Goal: Task Accomplishment & Management: Manage account settings

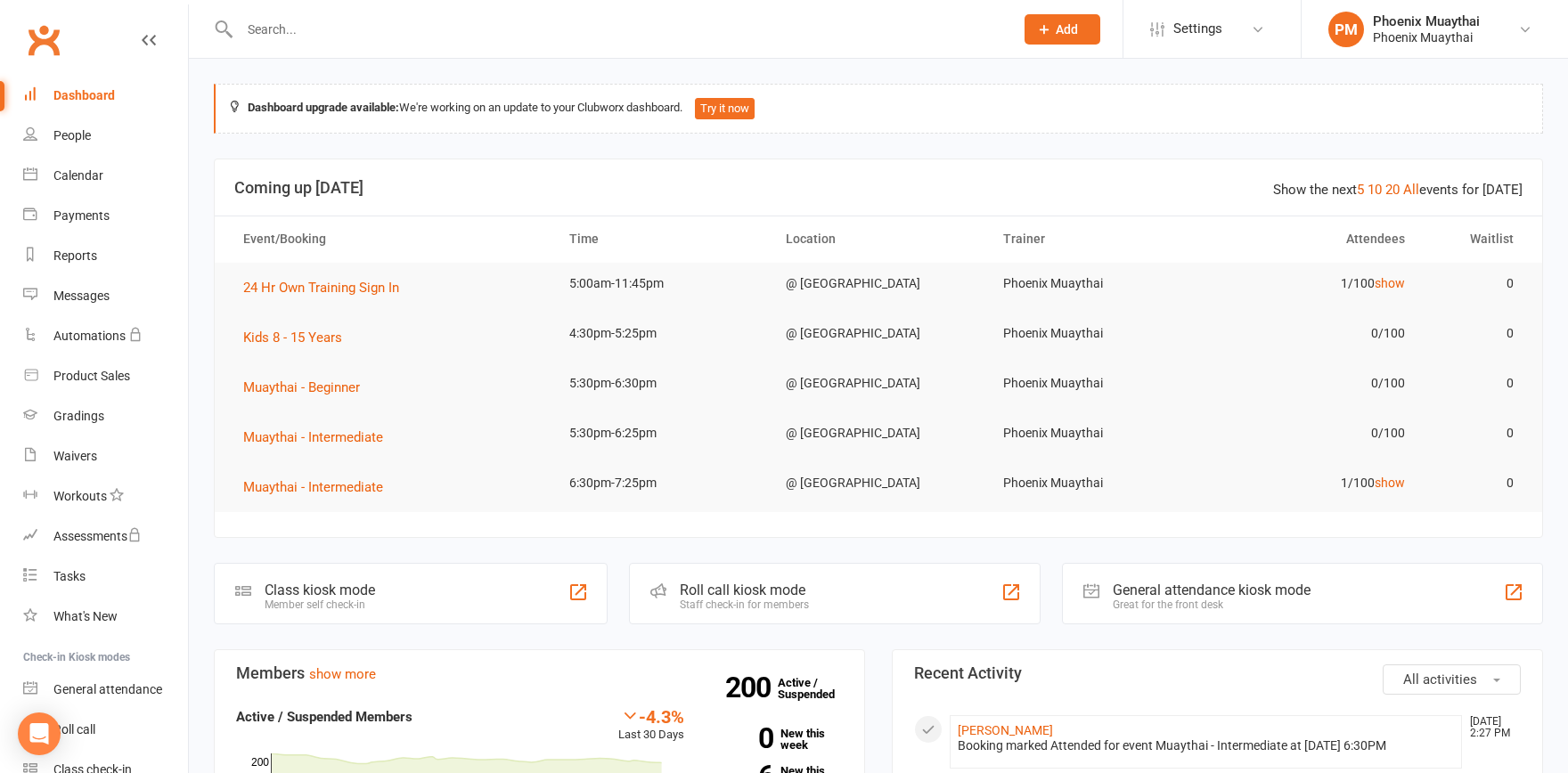
click at [356, 34] on input "text" at bounding box center [618, 28] width 767 height 24
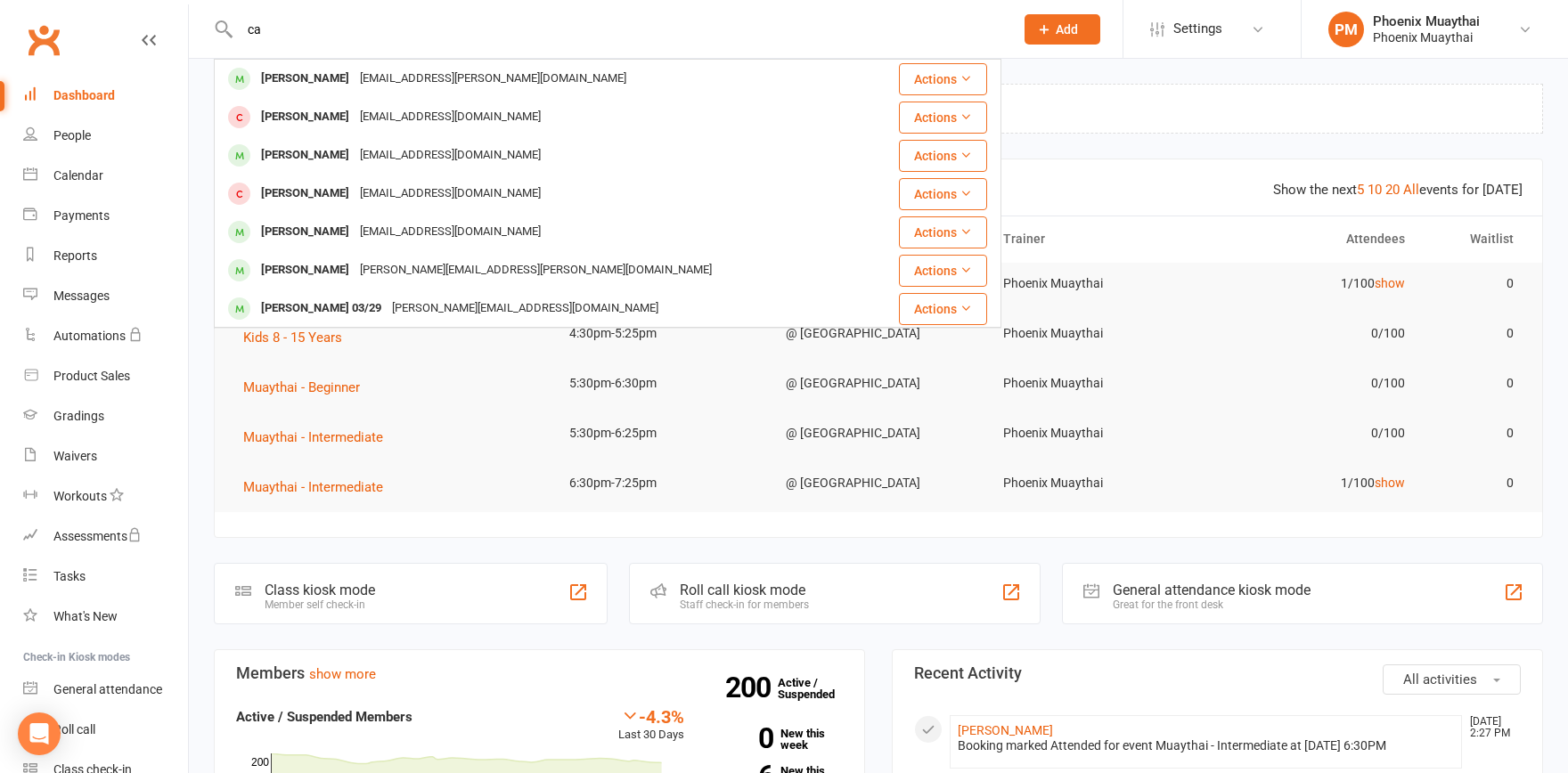
type input "c"
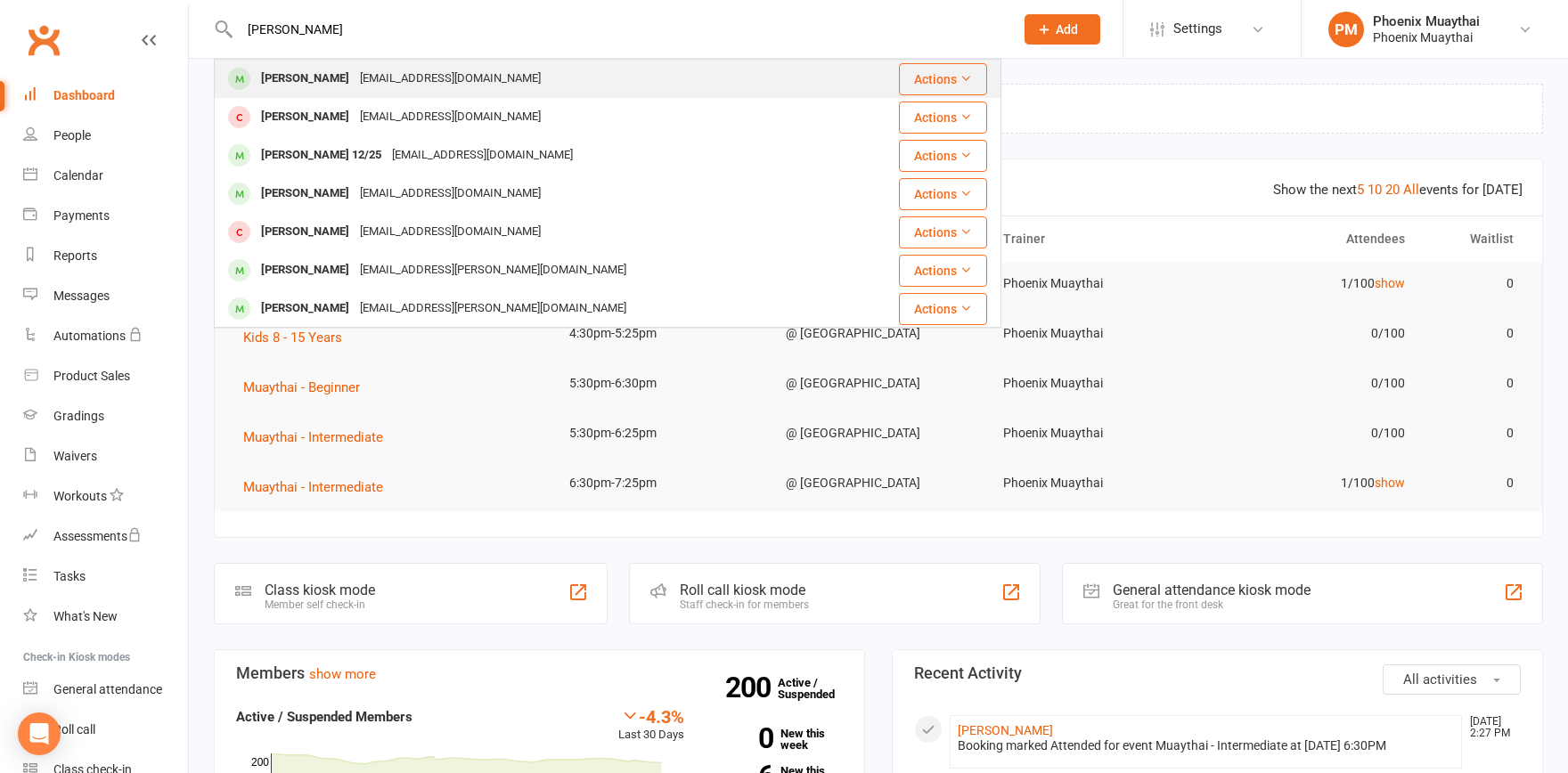
type input "[PERSON_NAME]"
click at [343, 71] on div "[PERSON_NAME]" at bounding box center [304, 78] width 99 height 25
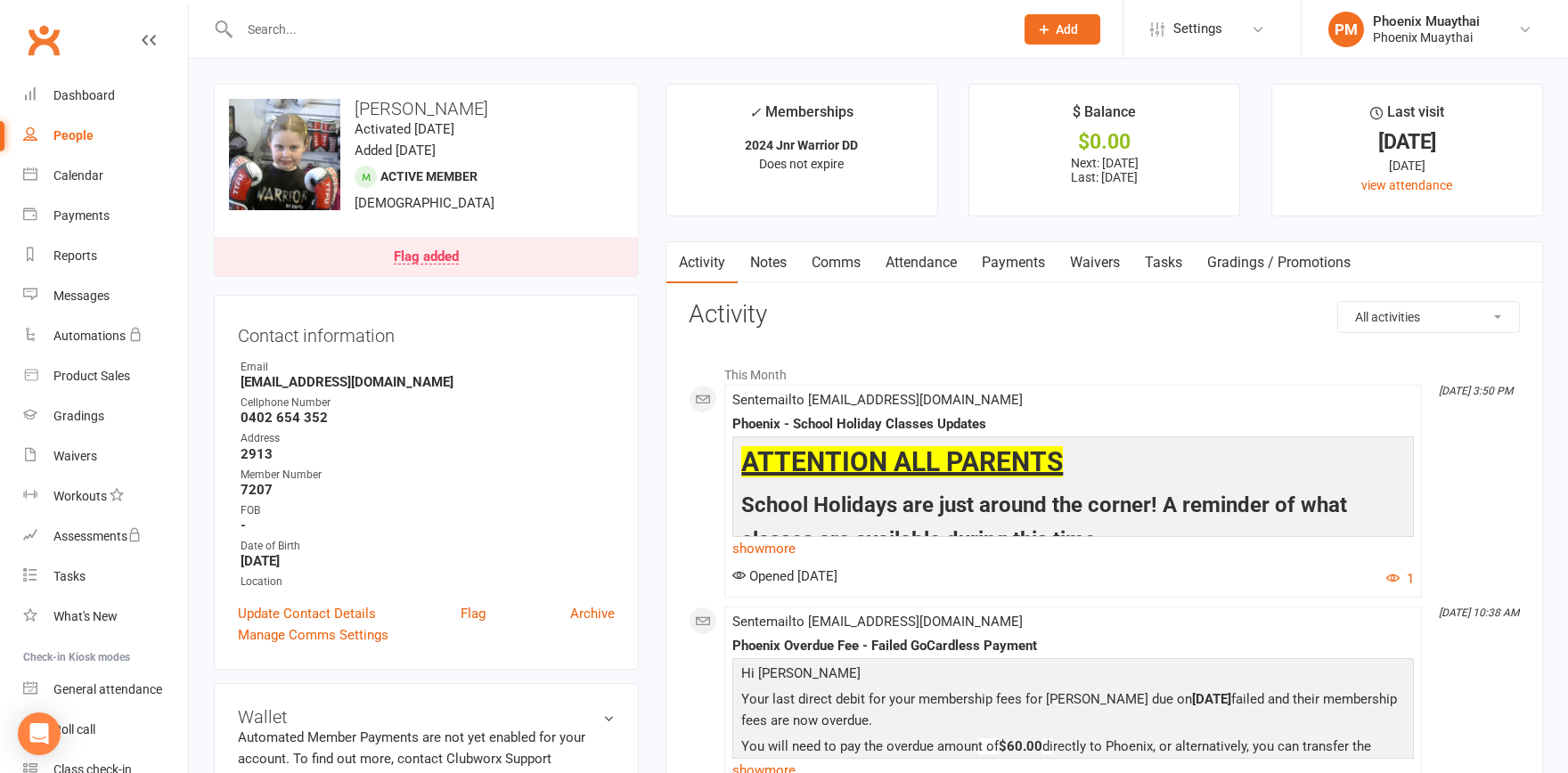
click at [413, 252] on div "Flag added" at bounding box center [426, 257] width 65 height 15
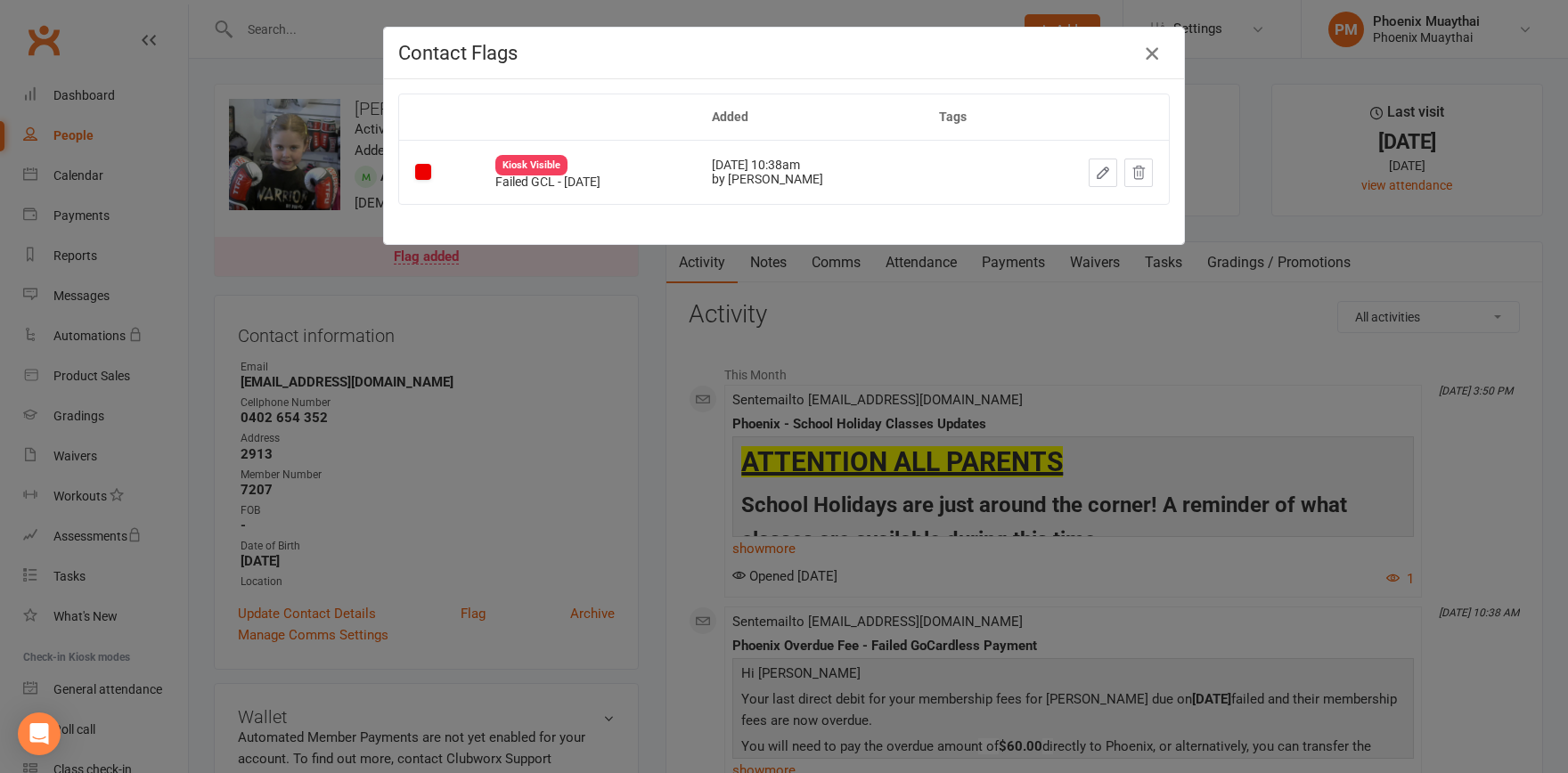
click at [1155, 51] on icon "button" at bounding box center [1152, 54] width 22 height 22
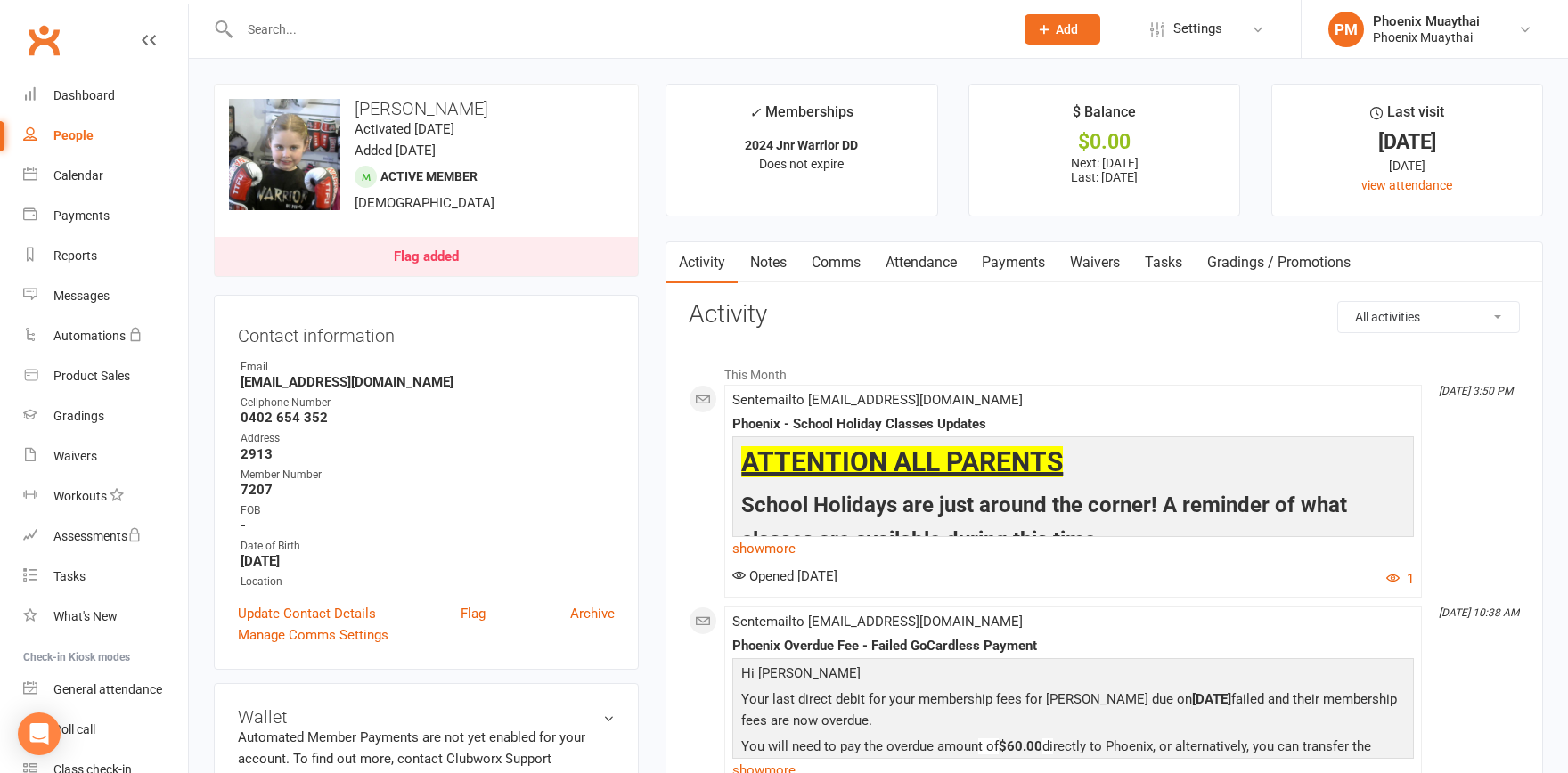
click at [1035, 260] on link "Payments" at bounding box center [1013, 263] width 88 height 41
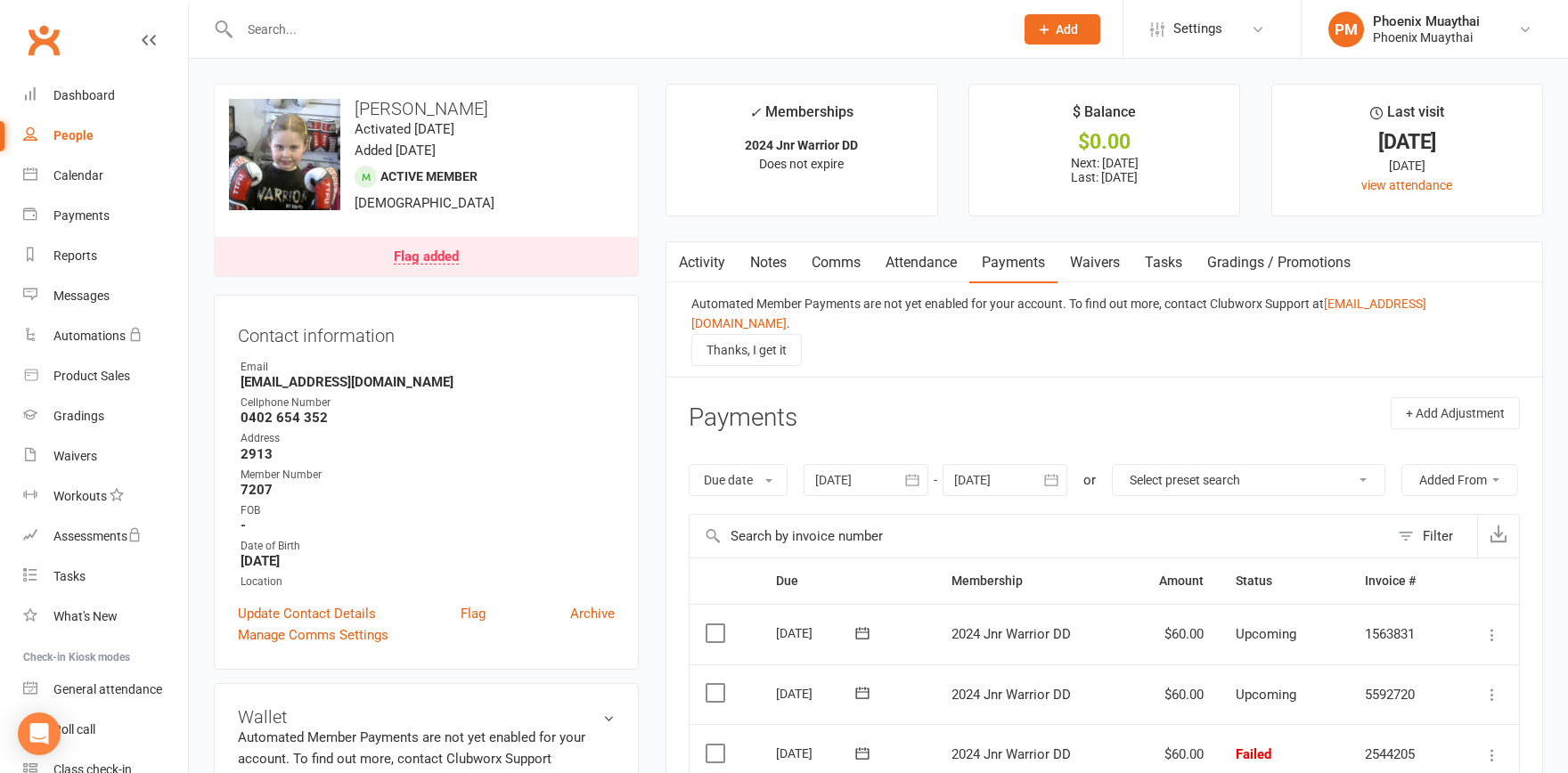
click at [917, 259] on link "Attendance" at bounding box center [921, 263] width 96 height 41
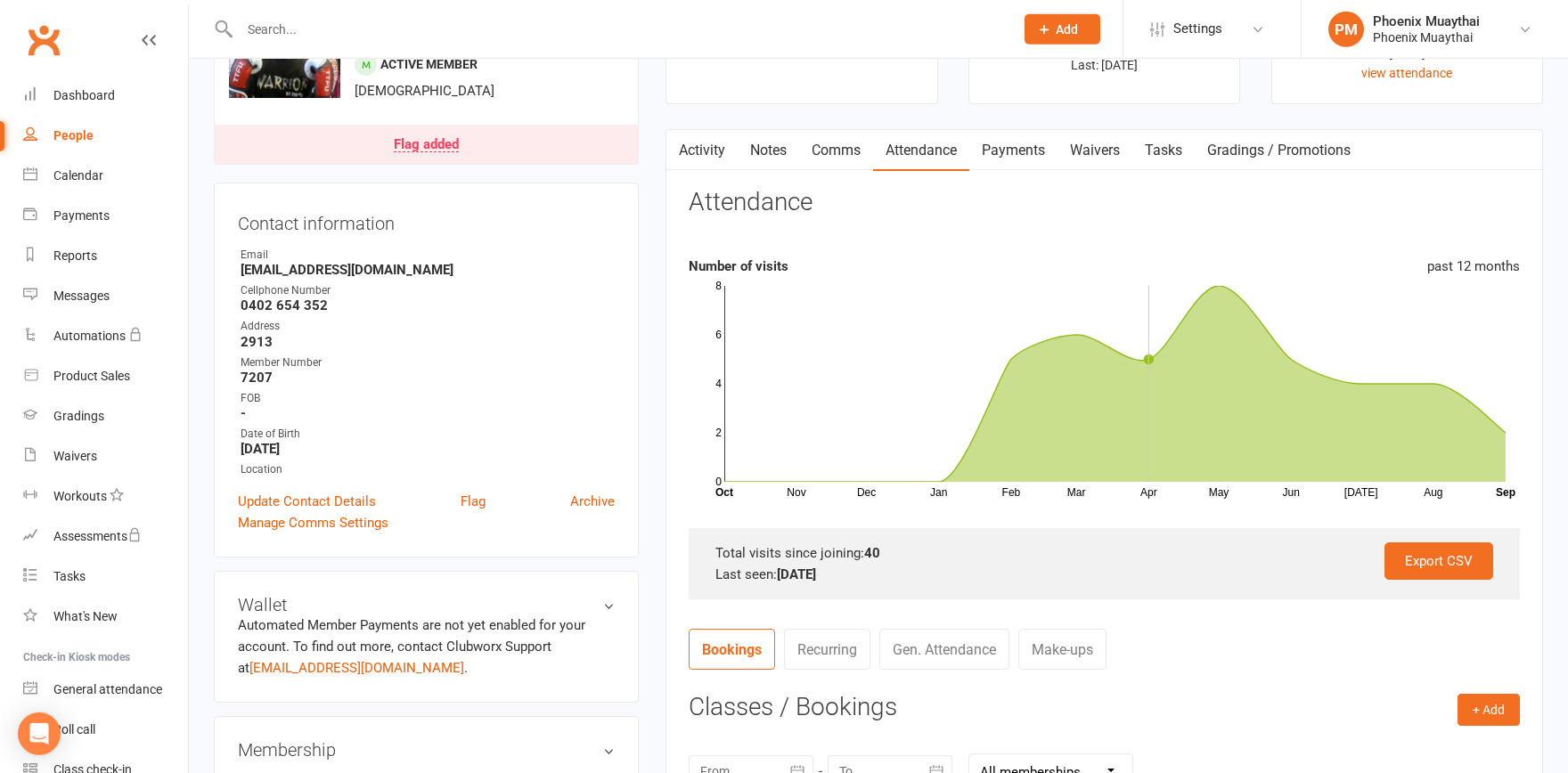
scroll to position [294, 0]
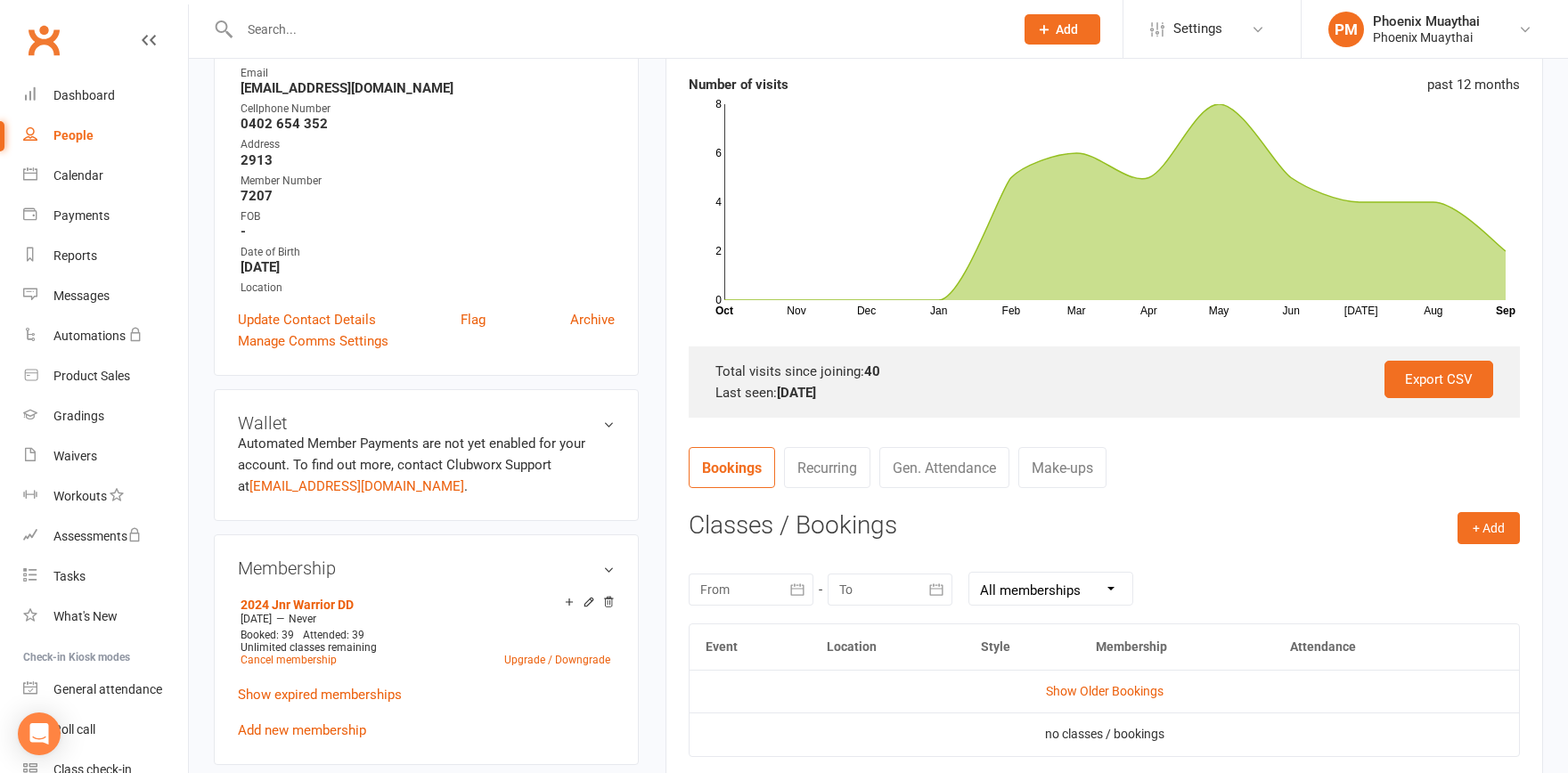
click at [81, 133] on div "People" at bounding box center [73, 135] width 40 height 15
select select "100"
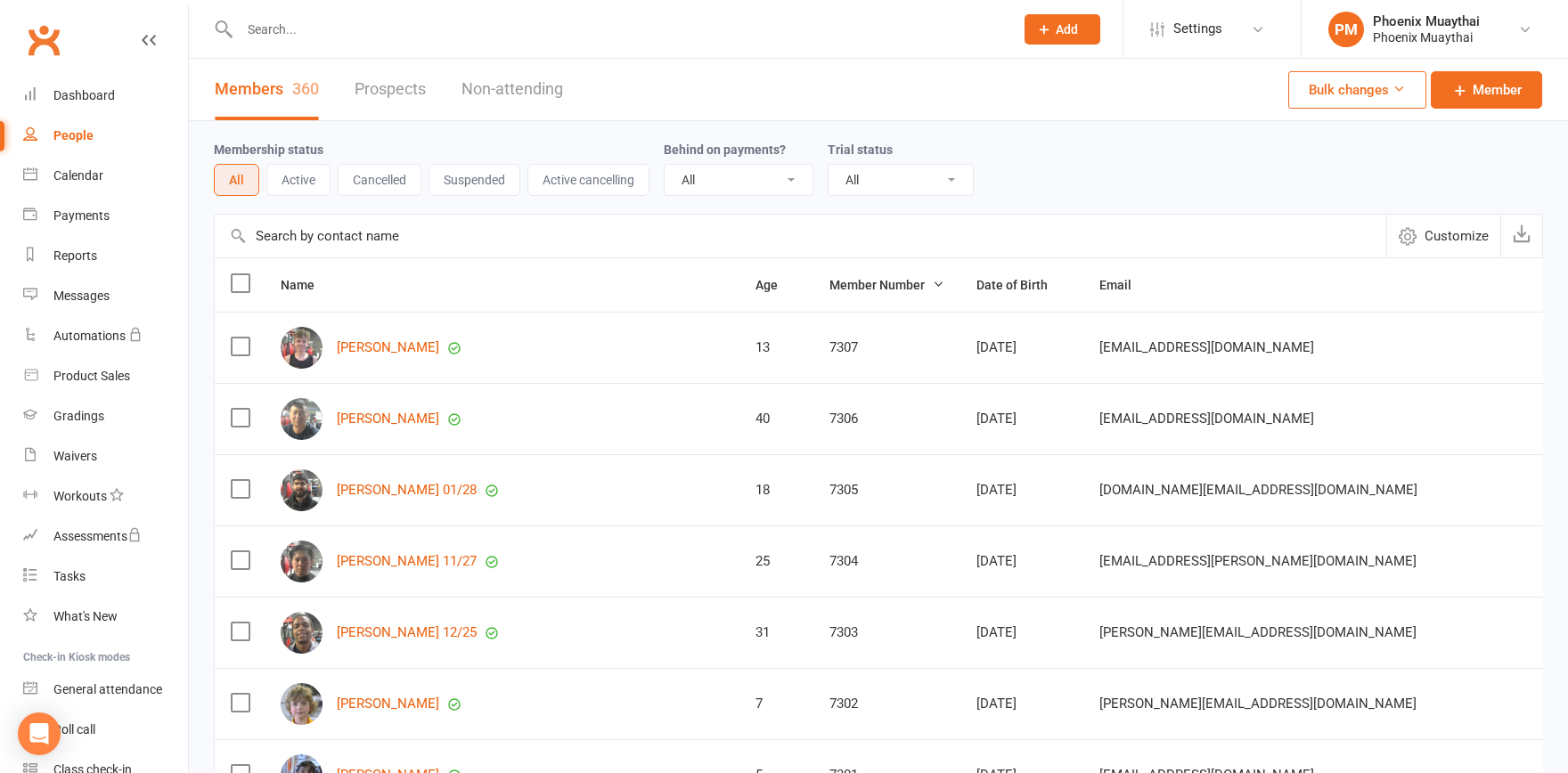
click at [396, 28] on input "text" at bounding box center [618, 28] width 767 height 24
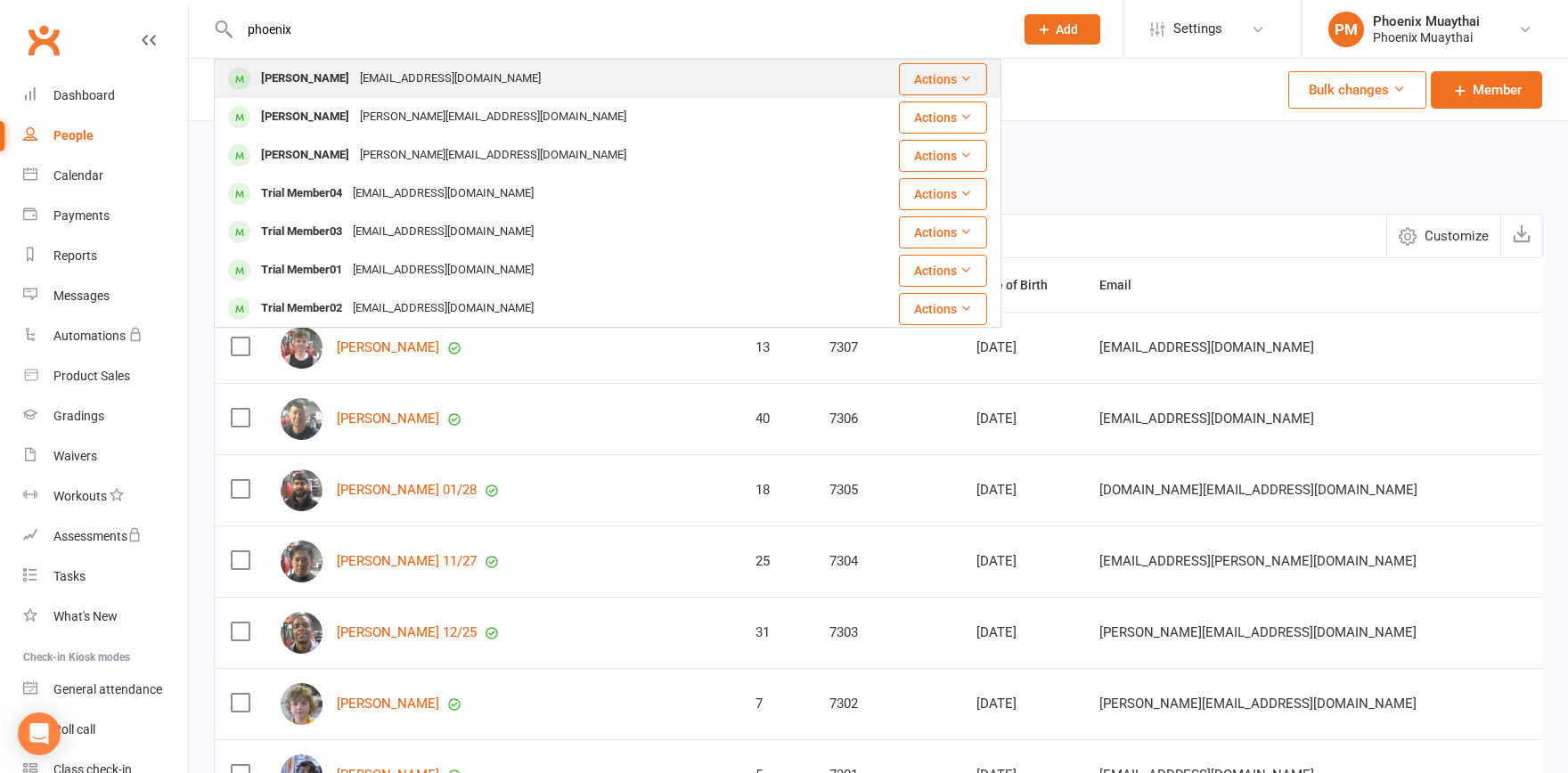
type input "phoenix"
click at [319, 75] on div "[PERSON_NAME]" at bounding box center [304, 78] width 99 height 25
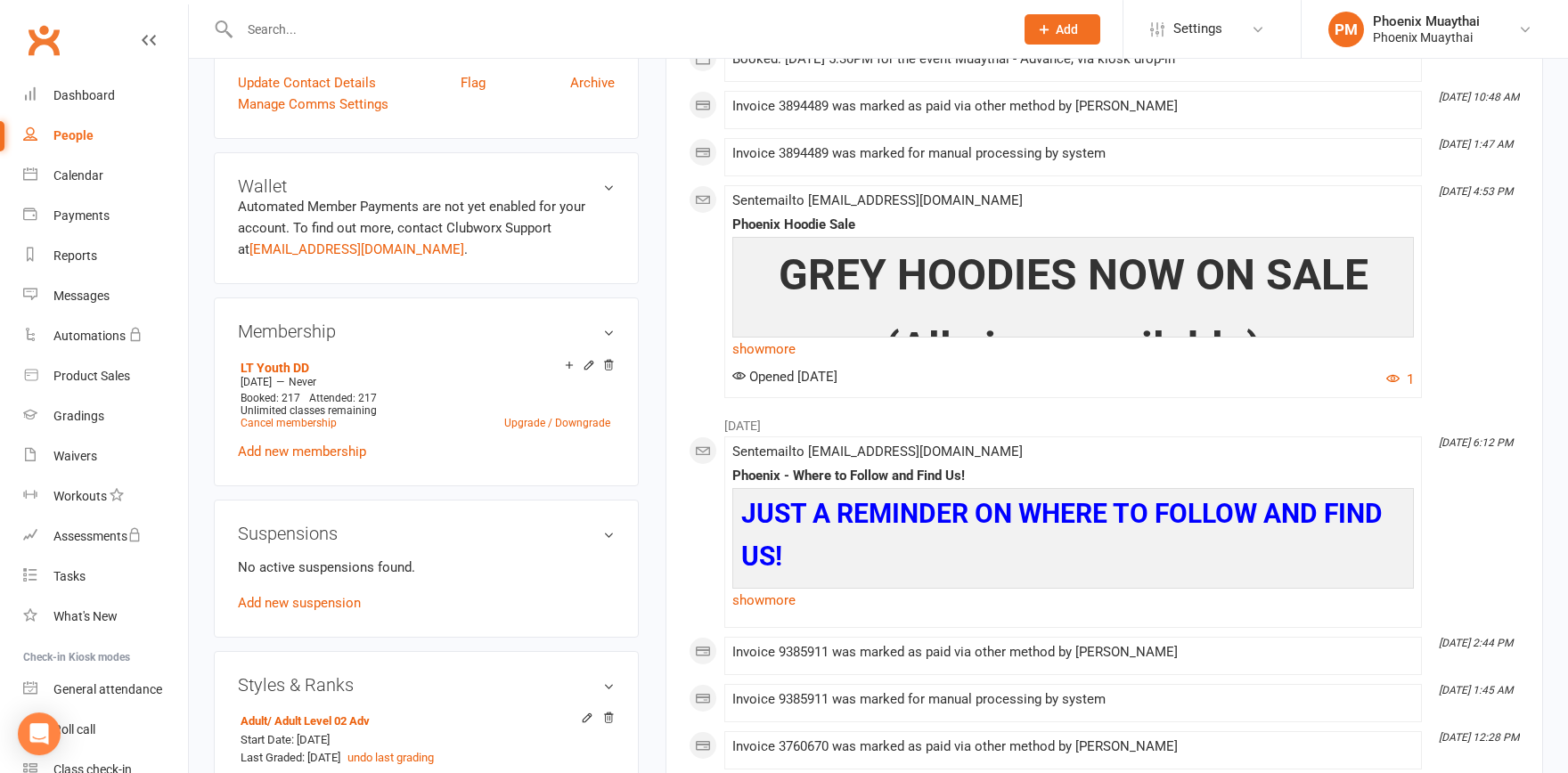
scroll to position [490, 0]
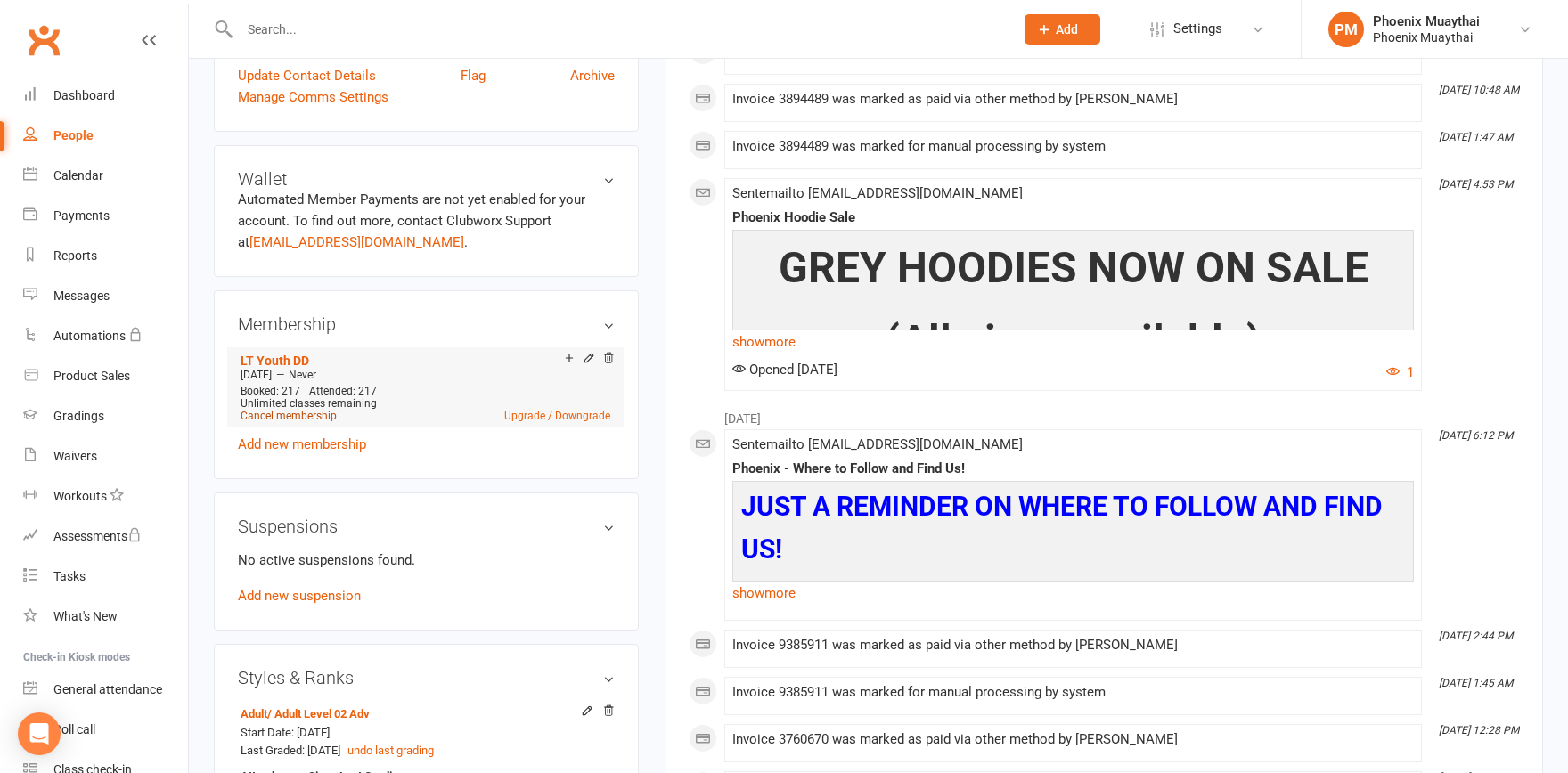
click at [299, 419] on link "Cancel membership" at bounding box center [289, 416] width 96 height 13
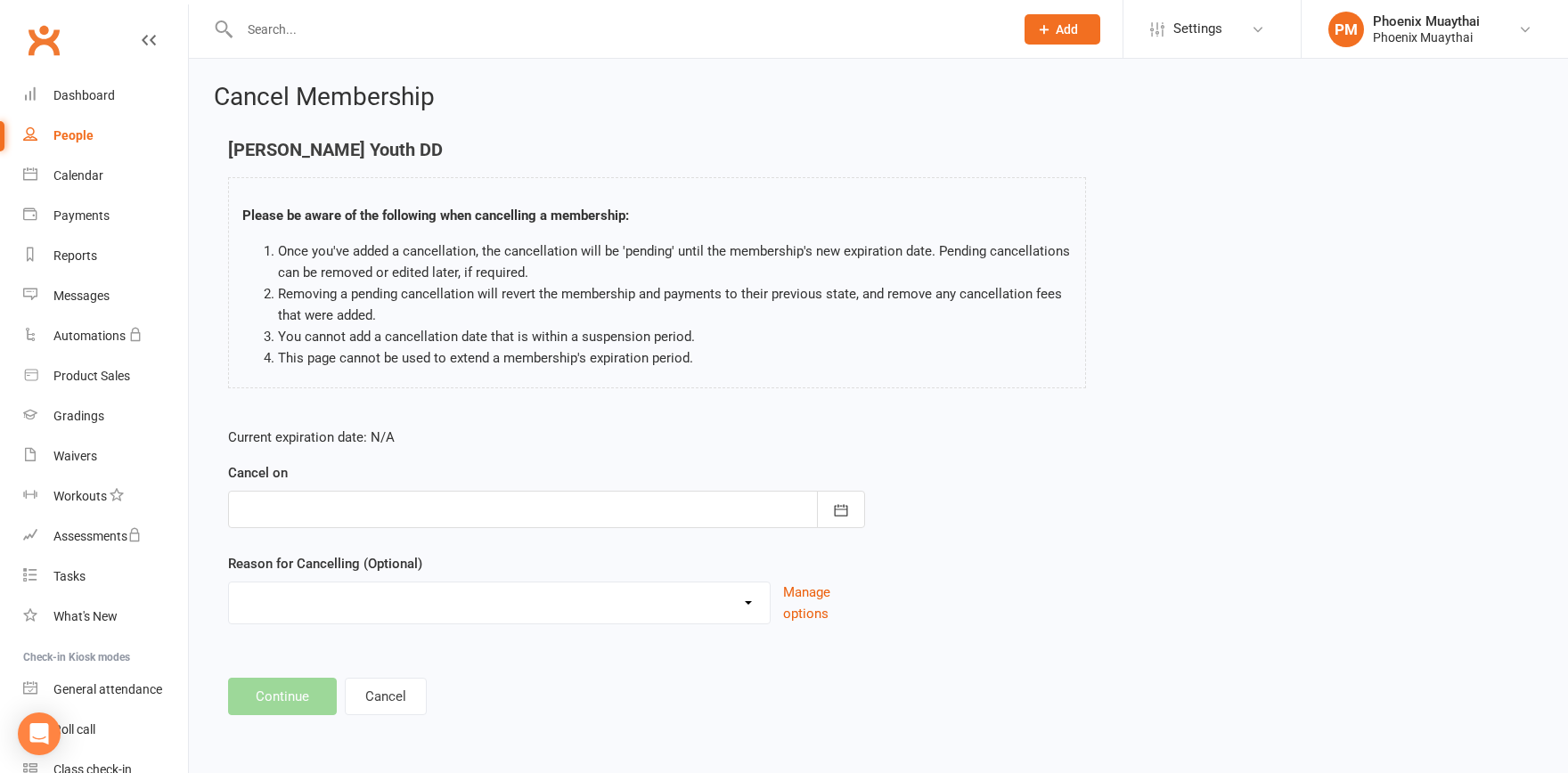
click at [411, 512] on div at bounding box center [546, 509] width 637 height 37
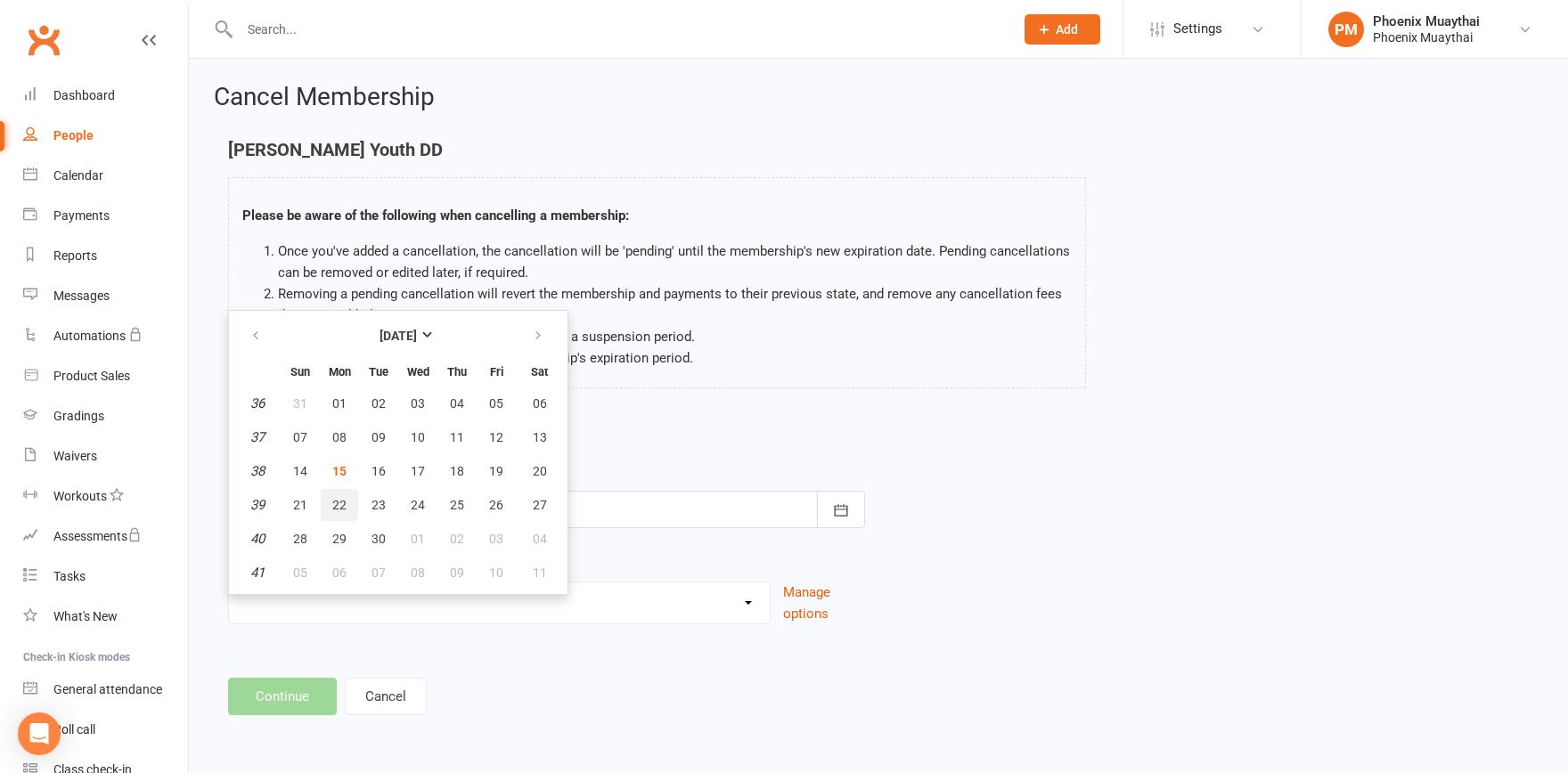
click at [339, 501] on span "22" at bounding box center [339, 505] width 15 height 15
type input "[DATE]"
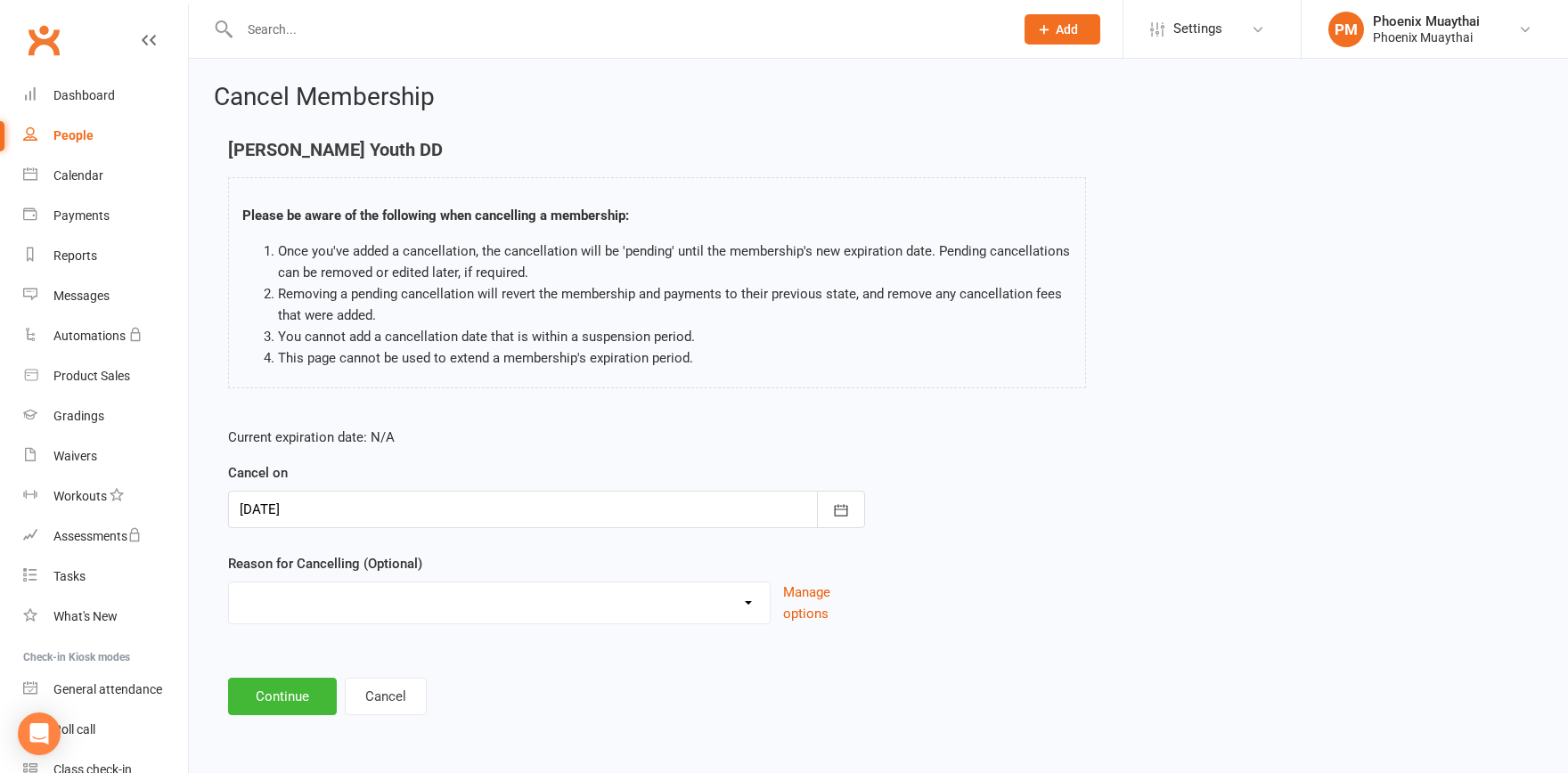
click at [229, 582] on select "Can't Afford It Change Of Membership Continued Failed Payments Holiday Injury M…" at bounding box center [499, 600] width 540 height 35
select select "7"
click option "Other reason" at bounding box center [0, 0] width 0 height 0
click at [279, 693] on input at bounding box center [546, 697] width 637 height 37
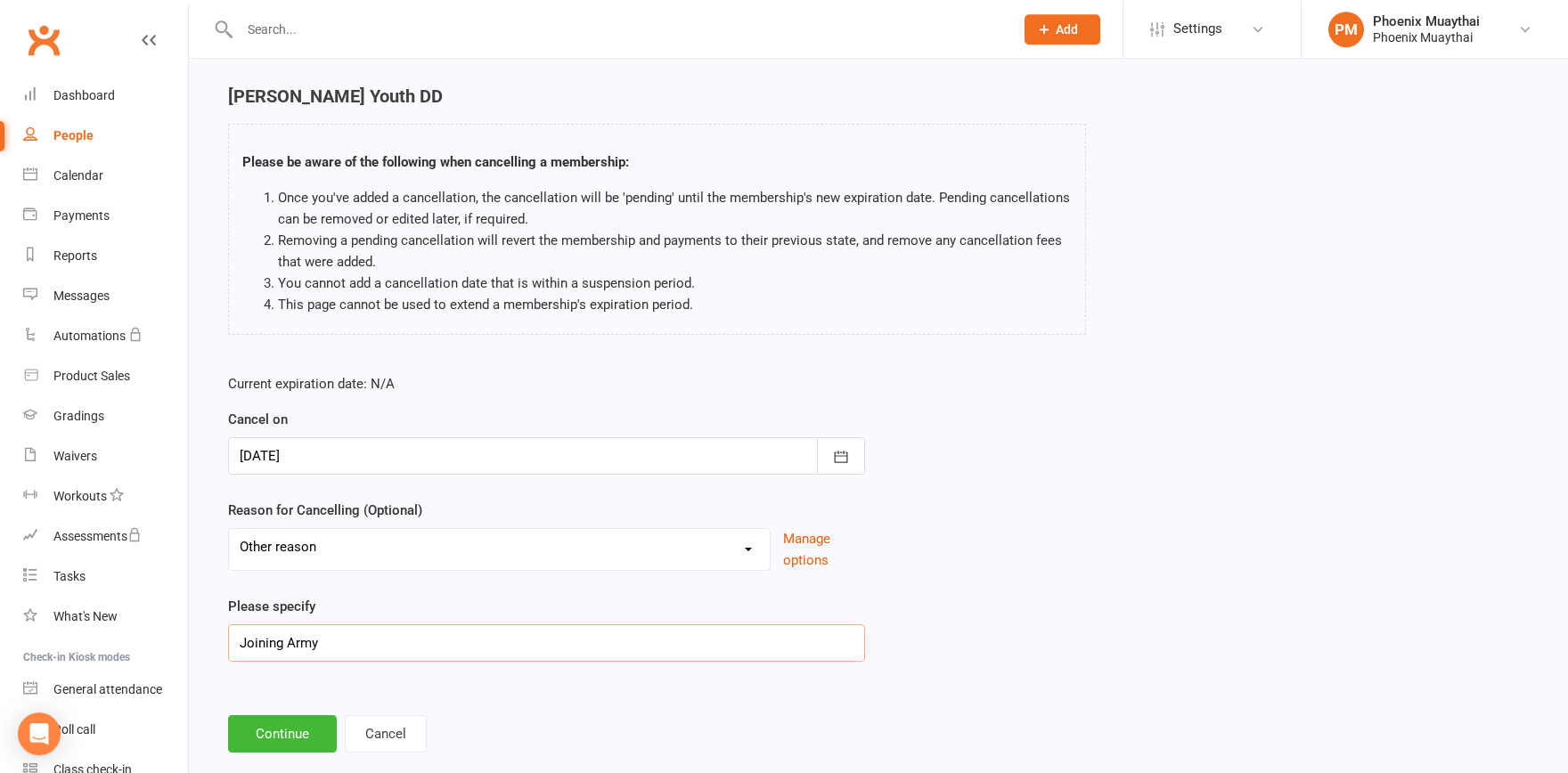
scroll to position [85, 0]
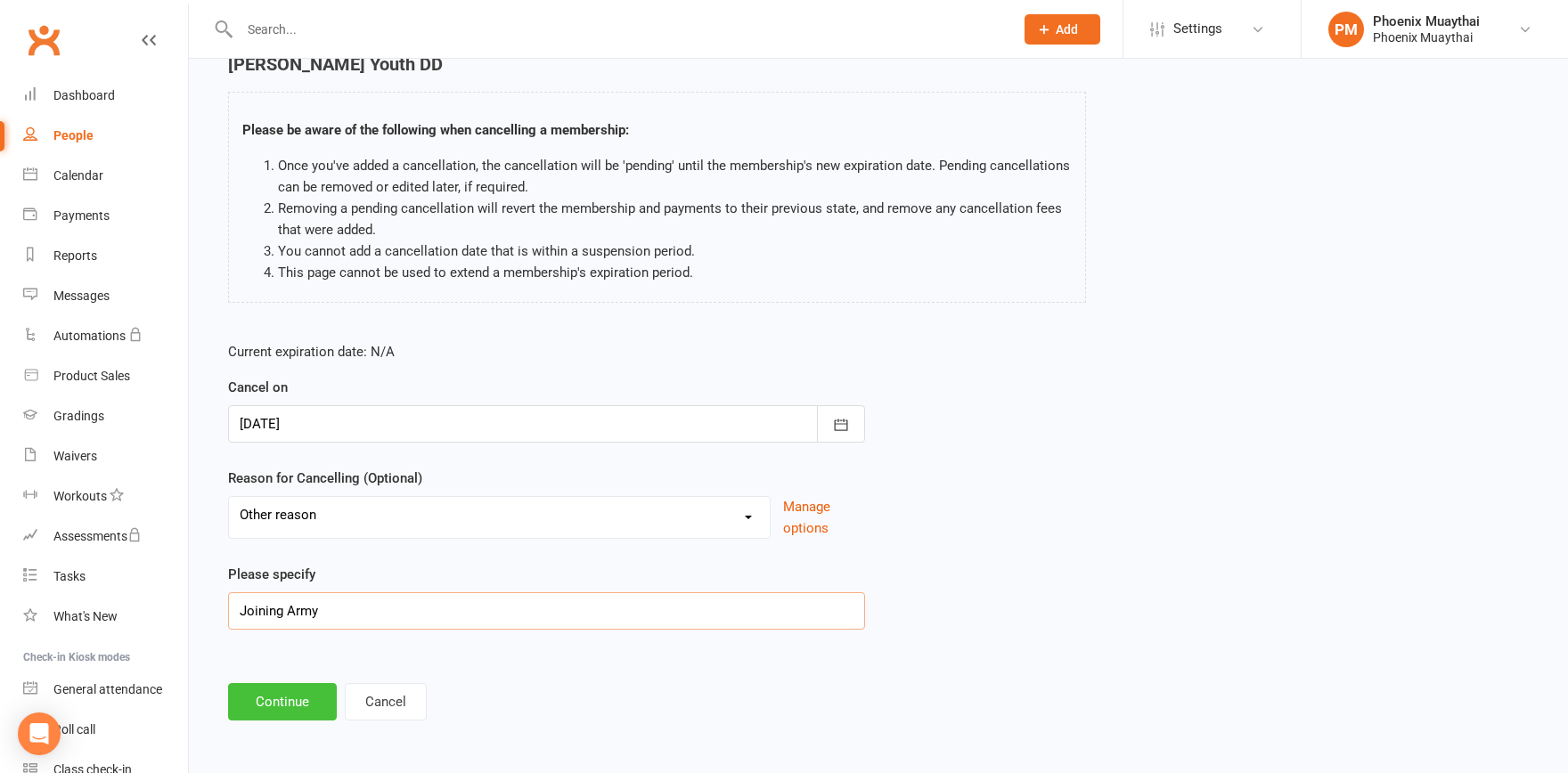
type input "Joining Army"
click at [293, 699] on button "Continue" at bounding box center [282, 702] width 109 height 37
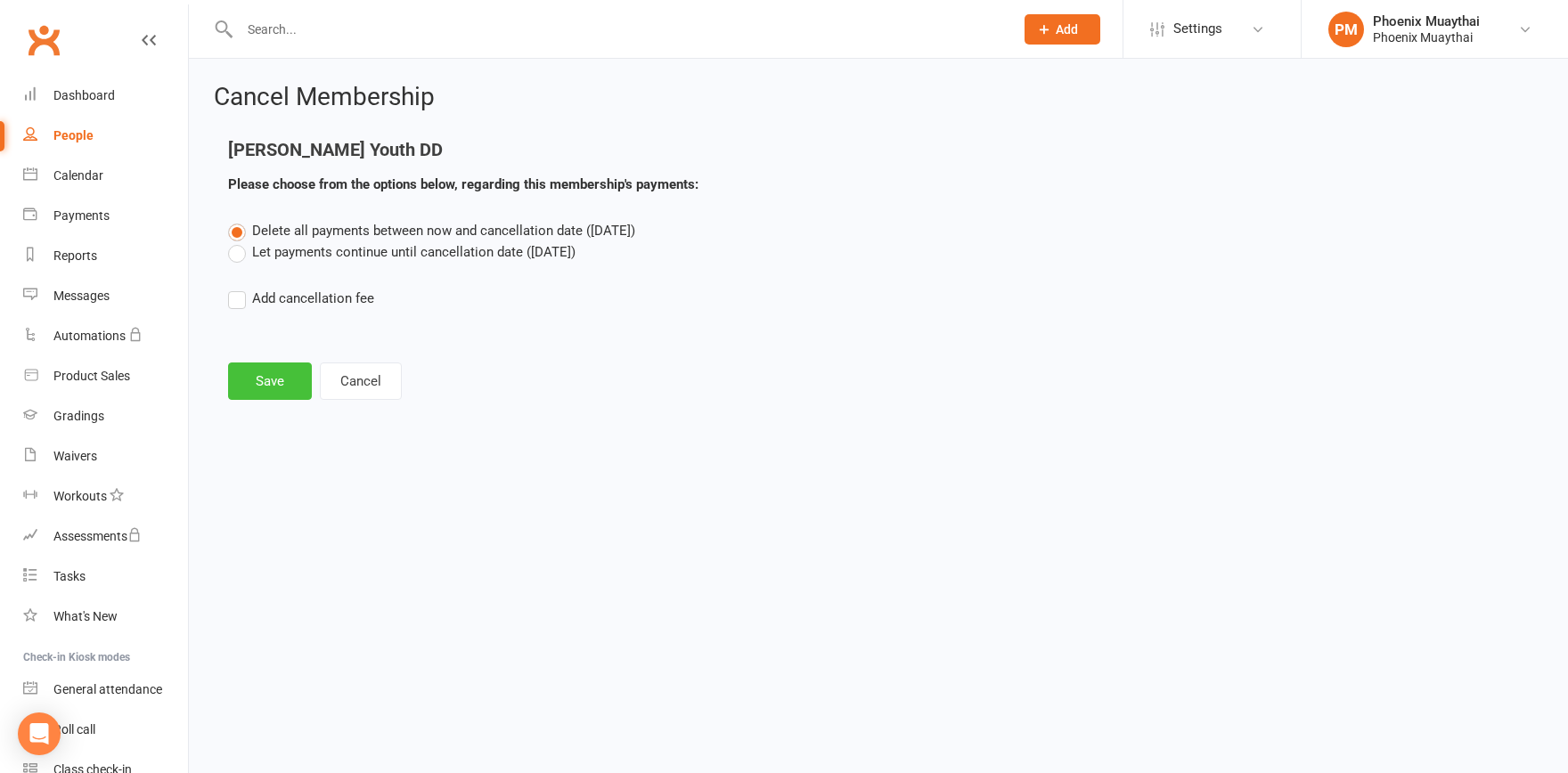
click at [277, 382] on button "Save" at bounding box center [270, 381] width 84 height 37
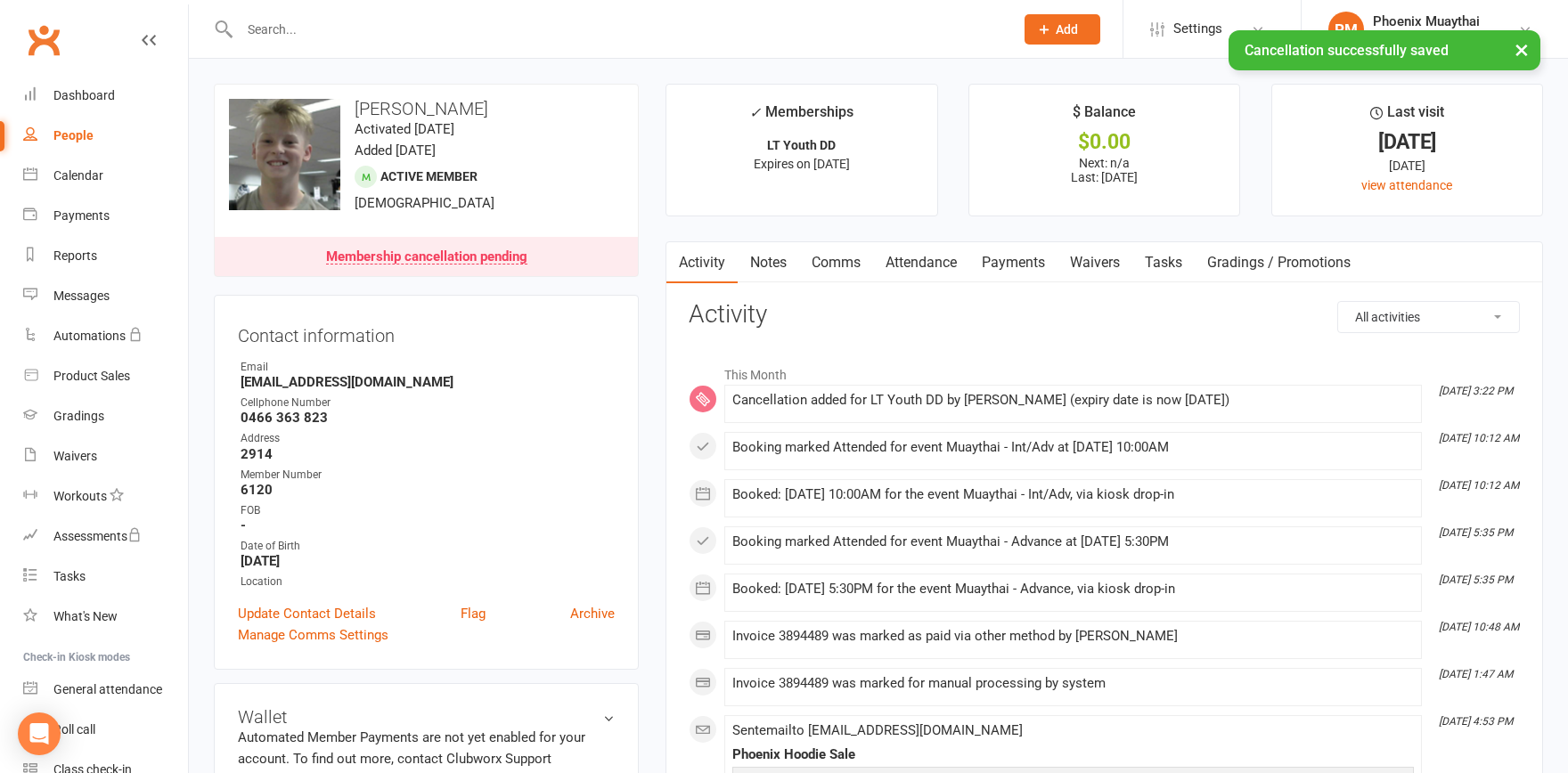
click at [840, 261] on link "Comms" at bounding box center [836, 263] width 74 height 41
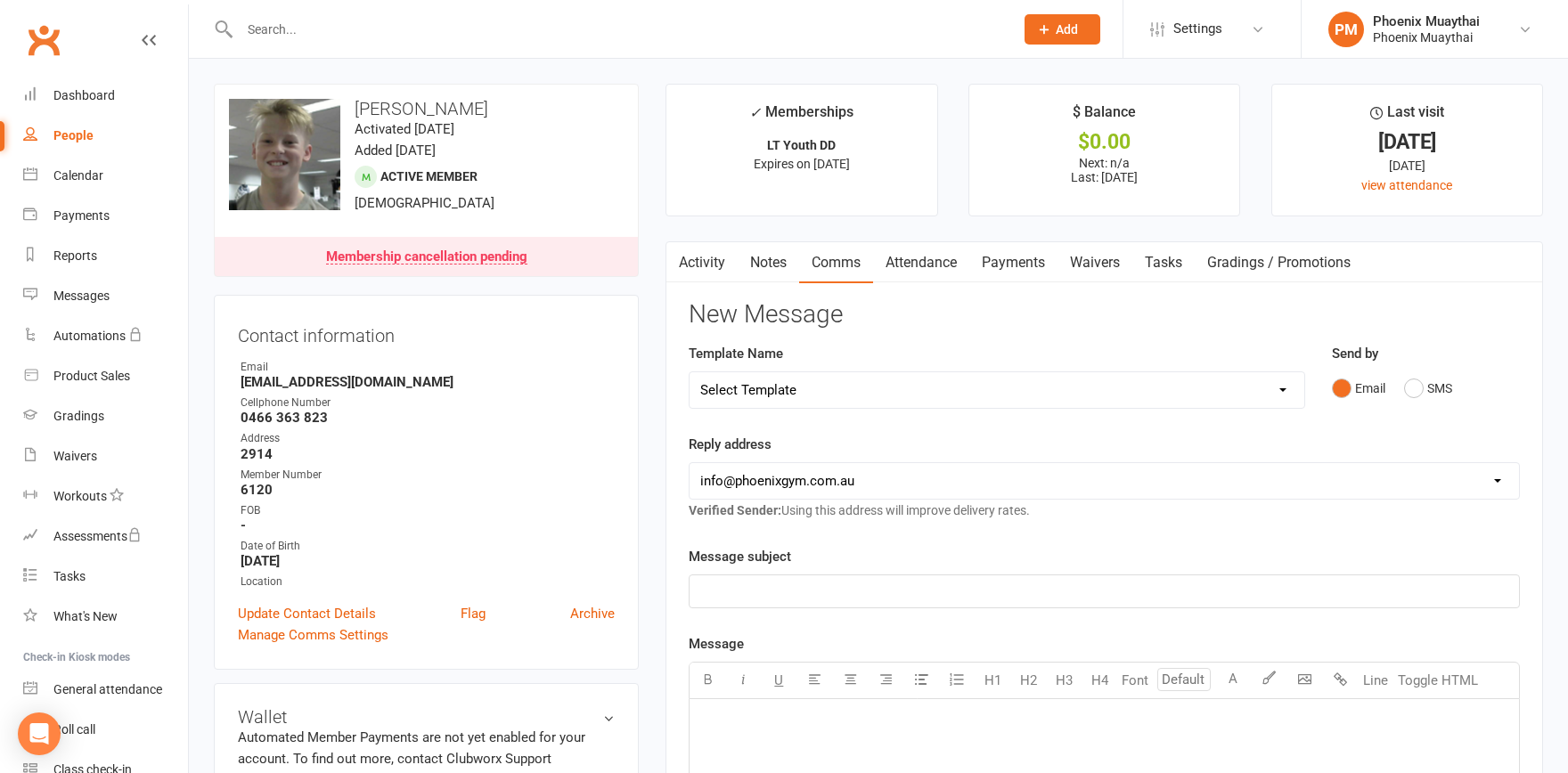
click at [689, 372] on select "Select Template [Email] Cancellation Confirmation - Member [Email] Cancellation…" at bounding box center [996, 389] width 615 height 35
click option "[Email] Cancellation Confirmation - Member" at bounding box center [0, 0] width 0 height 0
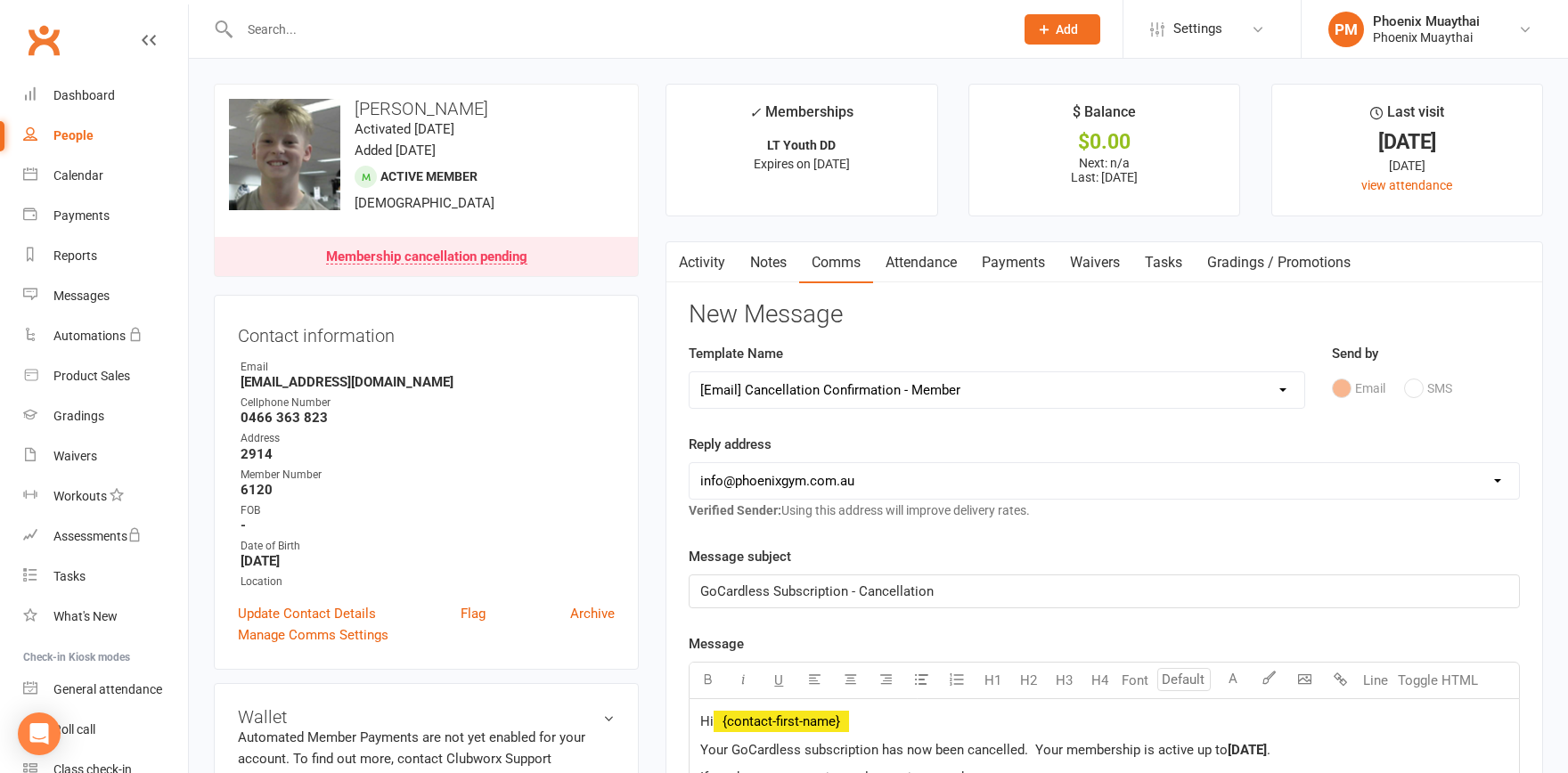
click at [689, 372] on select "Select Template [Email] Cancellation Confirmation - Member [Email] Cancellation…" at bounding box center [996, 389] width 615 height 35
select select "1"
click option "[Email] Cancellation Confirmation - Parent of Member" at bounding box center [0, 0] width 0 height 0
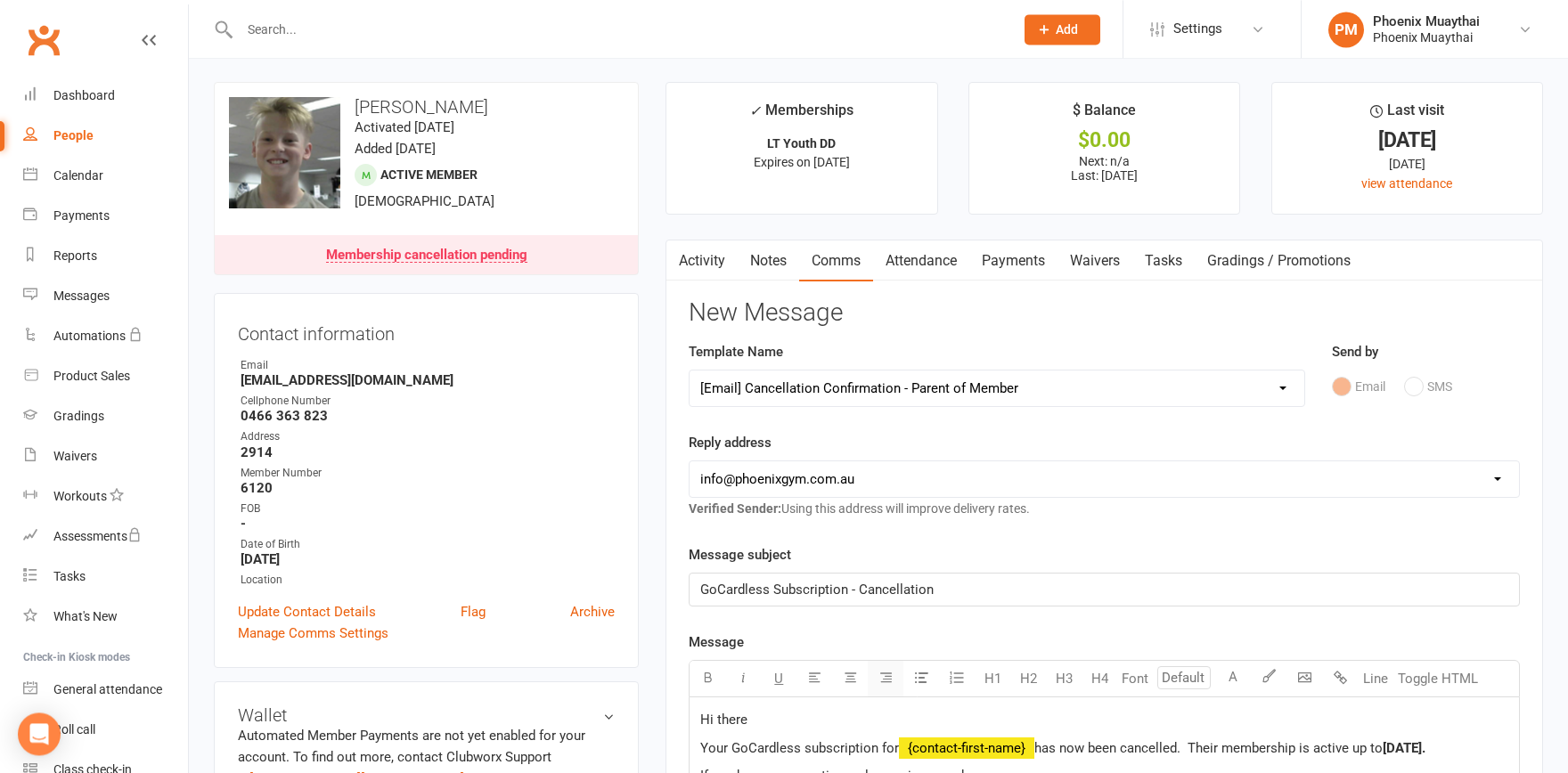
scroll to position [391, 0]
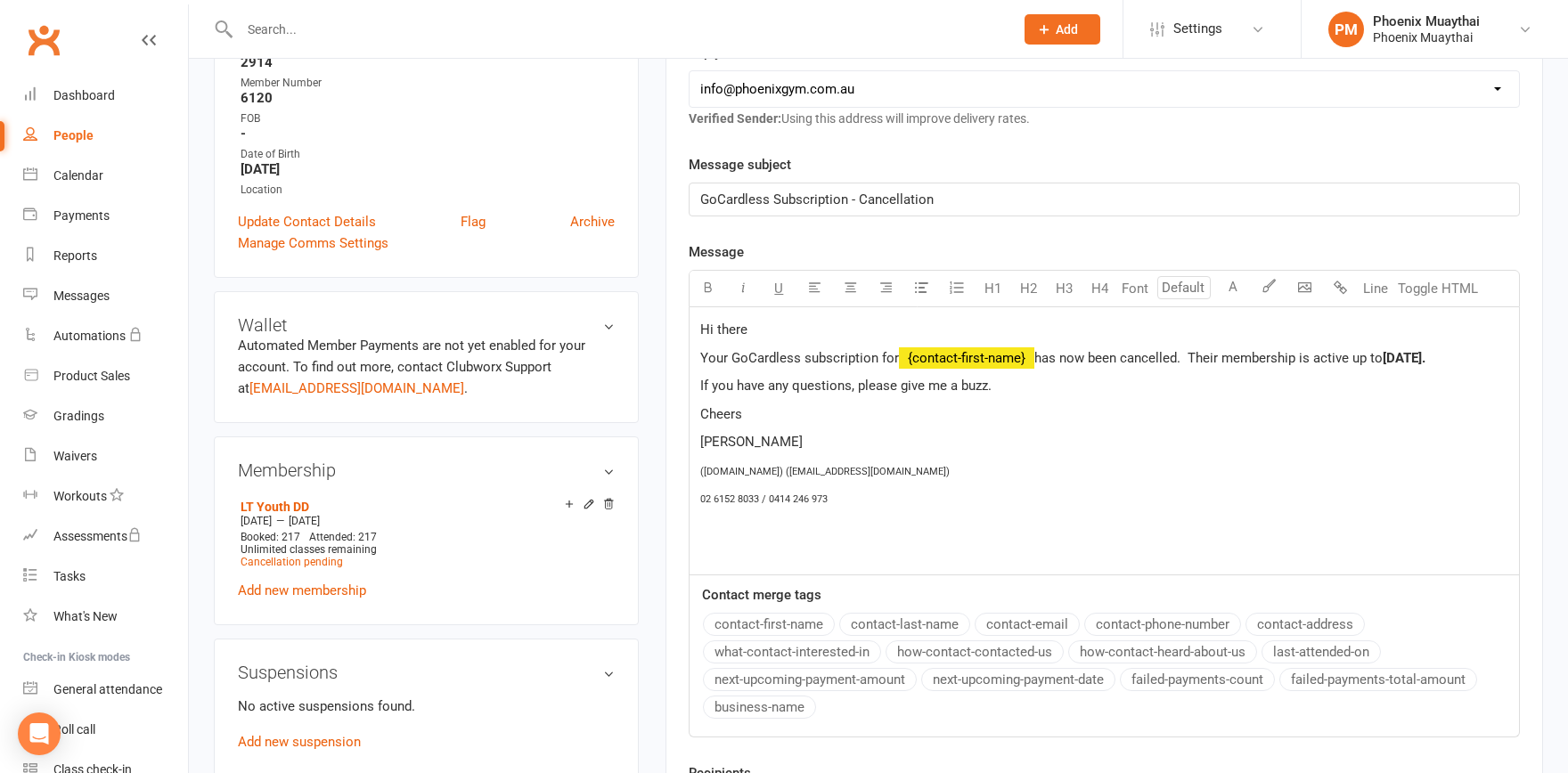
click at [770, 330] on p "Hi there" at bounding box center [1103, 330] width 807 height 22
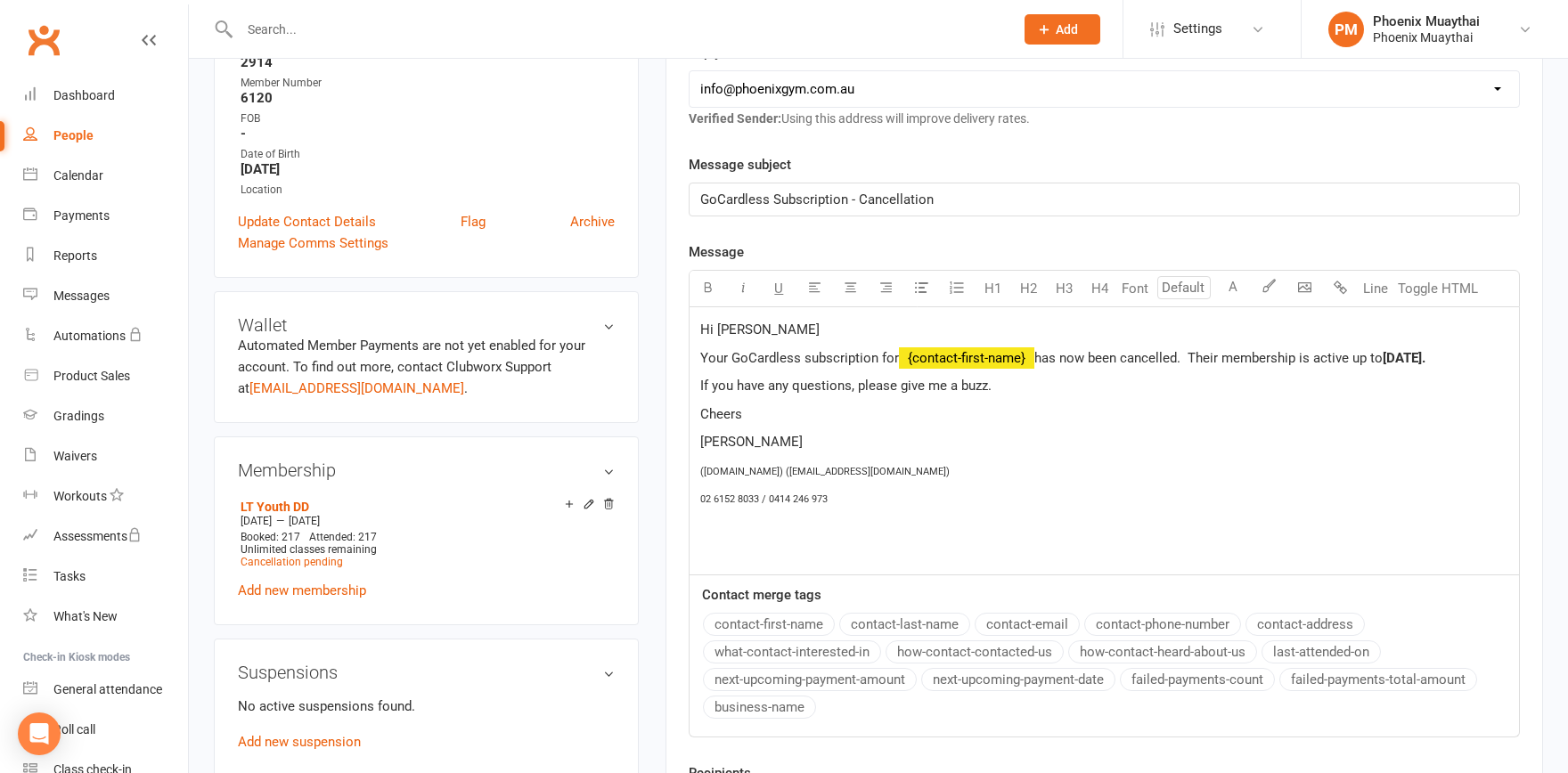
drag, startPoint x: 699, startPoint y: 382, endPoint x: 747, endPoint y: 397, distance: 50.3
click at [700, 382] on div "Hi [PERSON_NAME] Your GoCardless subscription for ﻿ {contact-first-name} has no…" at bounding box center [1103, 440] width 829 height 267
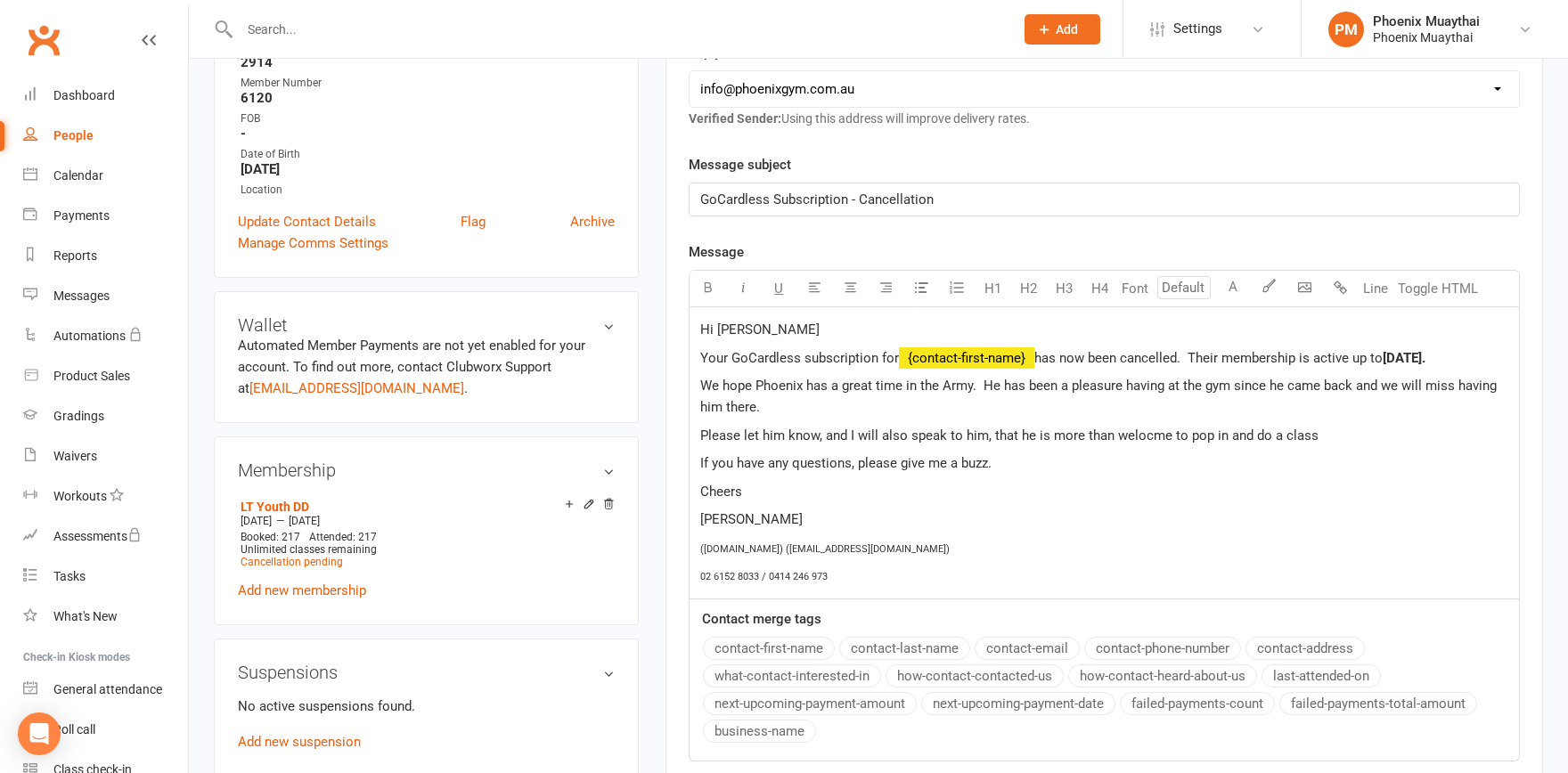
click at [1147, 439] on span "Please let him know, and I will also speak to him, that he is more than welocme…" at bounding box center [1009, 435] width 619 height 16
click at [1328, 435] on p "Please let him know, and I will also speak to him, that he is more than welcome…" at bounding box center [1103, 435] width 807 height 22
click at [1219, 359] on span "has now been cancelled. Their membership is active up to" at bounding box center [1209, 358] width 348 height 16
click at [799, 409] on p "We hope Phoenix has a great time in the Army. He has been a pleasure having at …" at bounding box center [1103, 396] width 807 height 43
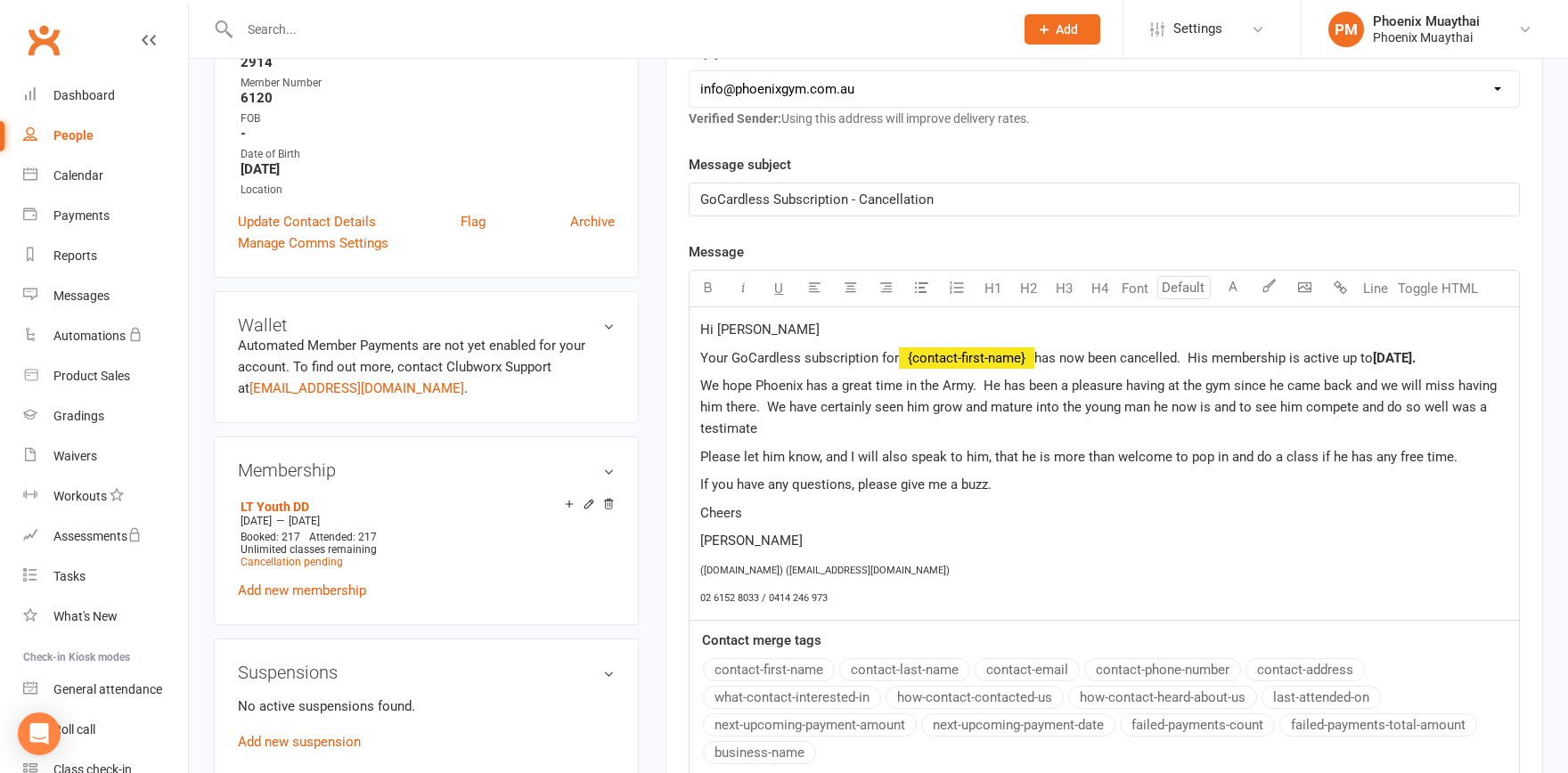
click at [787, 446] on p "Please let him know, and I will also speak to him, that he is more than welcome…" at bounding box center [1103, 457] width 807 height 22
click at [764, 425] on p "We hope Phoenix has a great time in the Army. He has been a pleasure having at …" at bounding box center [1103, 407] width 807 height 65
click at [776, 439] on div "Hi [PERSON_NAME] Your GoCardless subscription for ﻿ {contact-first-name} has no…" at bounding box center [1103, 463] width 829 height 312
click at [761, 435] on p "We hope Phoenix has a great time in the Army. He has been a pleasure having at …" at bounding box center [1103, 407] width 807 height 65
click at [768, 436] on p "We hope Phoenix has a great time in the Army. He has been a pleasure having at …" at bounding box center [1103, 407] width 807 height 65
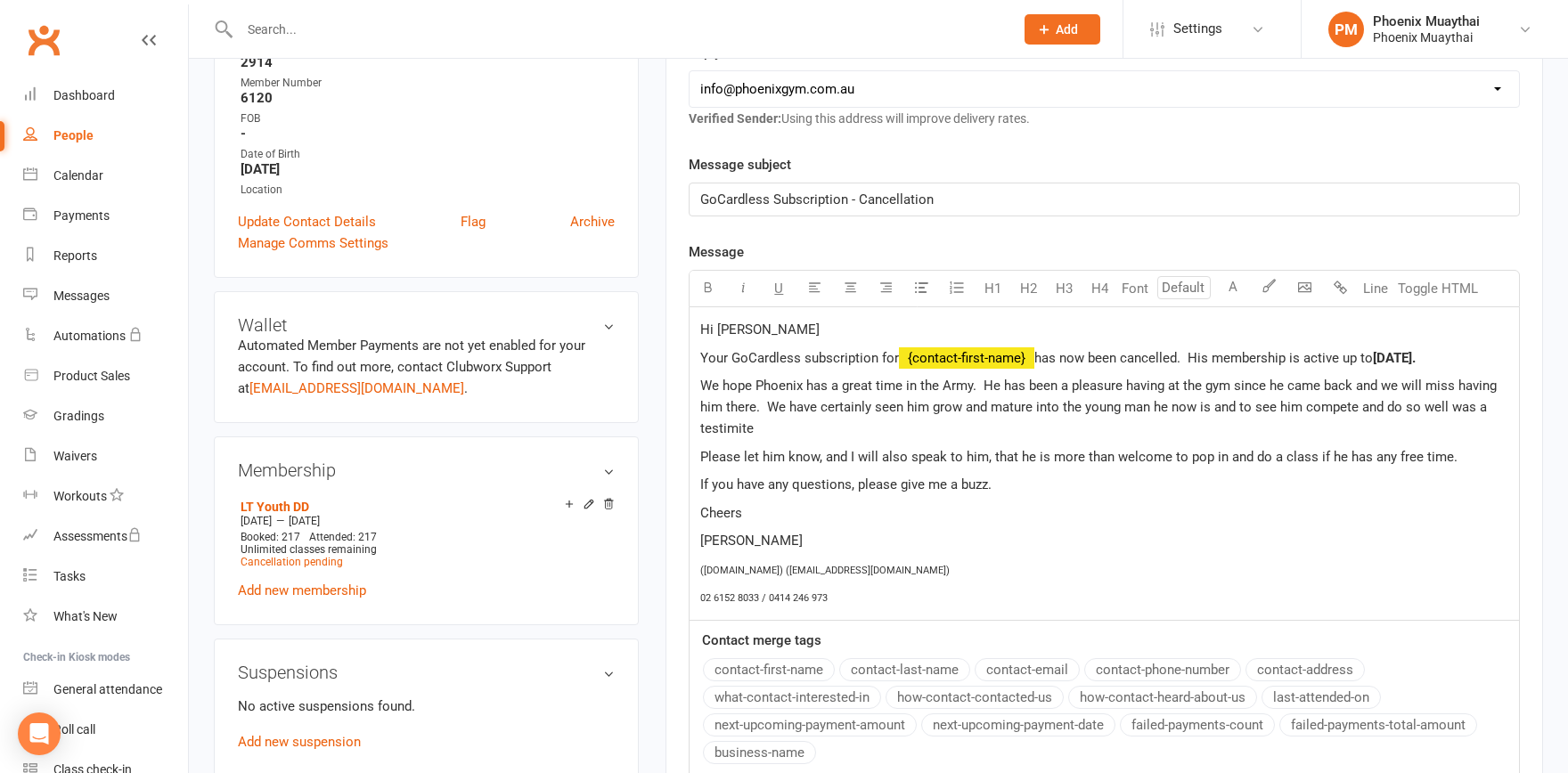
click at [778, 427] on p "We hope Phoenix has a great time in the Army. He has been a pleasure having at …" at bounding box center [1103, 407] width 807 height 65
click at [1509, 409] on div "Hi [PERSON_NAME] Your GoCardless subscription for ﻿ {contact-first-name} has no…" at bounding box center [1103, 463] width 829 height 312
click at [1009, 491] on p "If you have any questions, please give me a buzz." at bounding box center [1103, 484] width 807 height 22
click at [1006, 430] on p "We hope Phoenix has a great time in the Army. He has been a pleasure having at …" at bounding box center [1103, 407] width 807 height 65
click at [1067, 485] on p "If you have any questions, please give me a buzz." at bounding box center [1103, 484] width 807 height 22
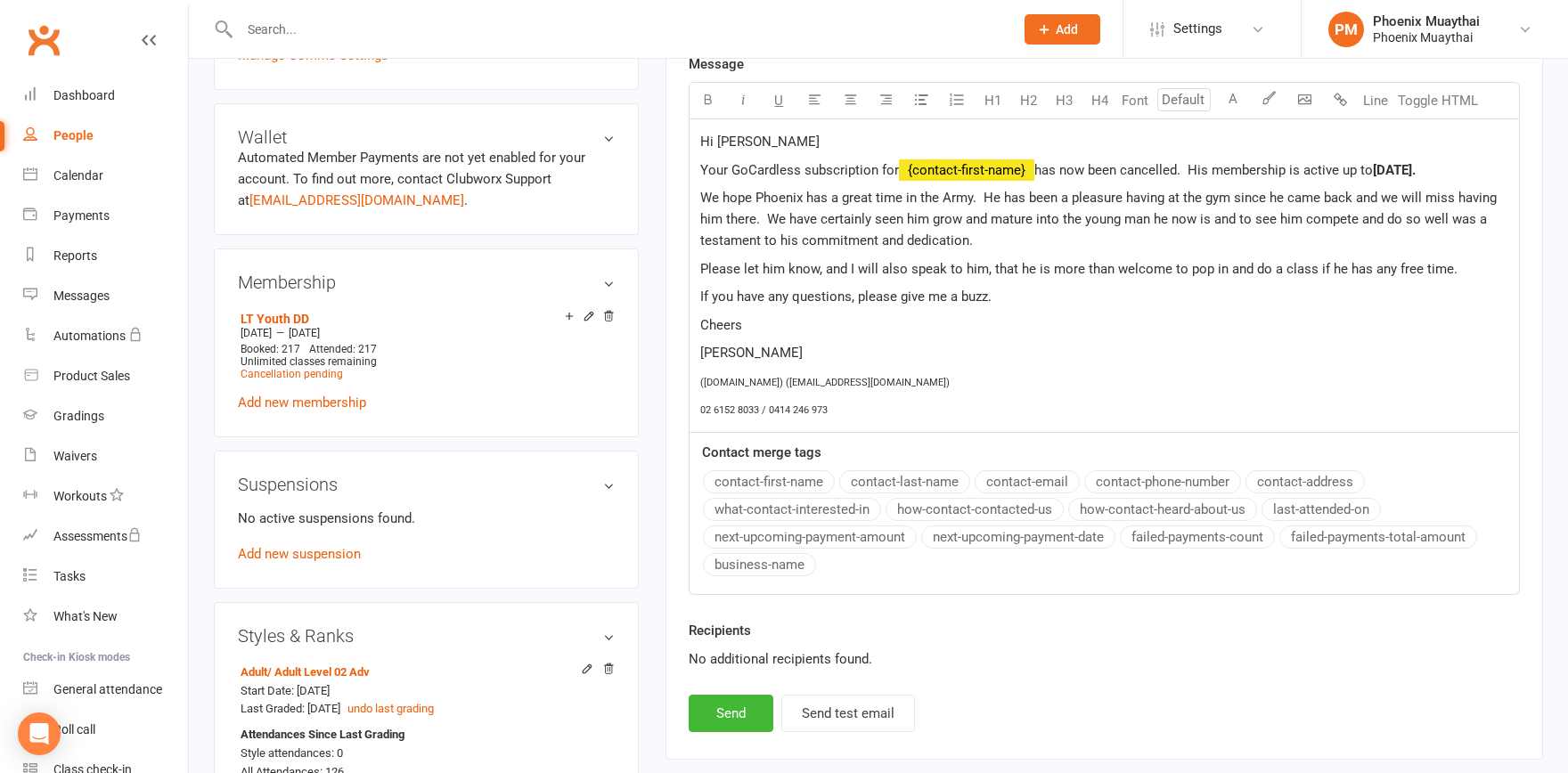
scroll to position [588, 0]
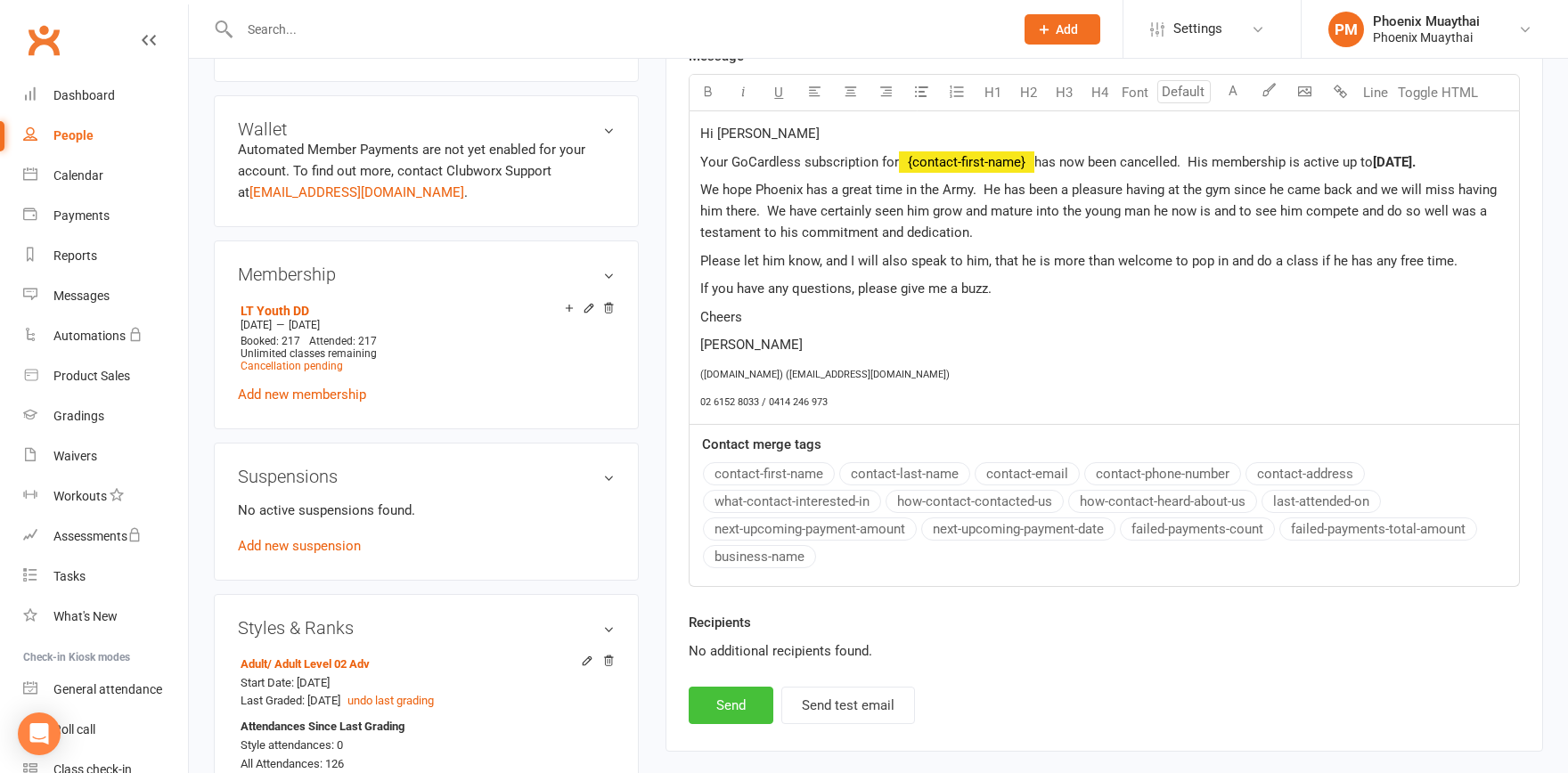
click at [727, 704] on button "Send" at bounding box center [731, 705] width 84 height 37
select select
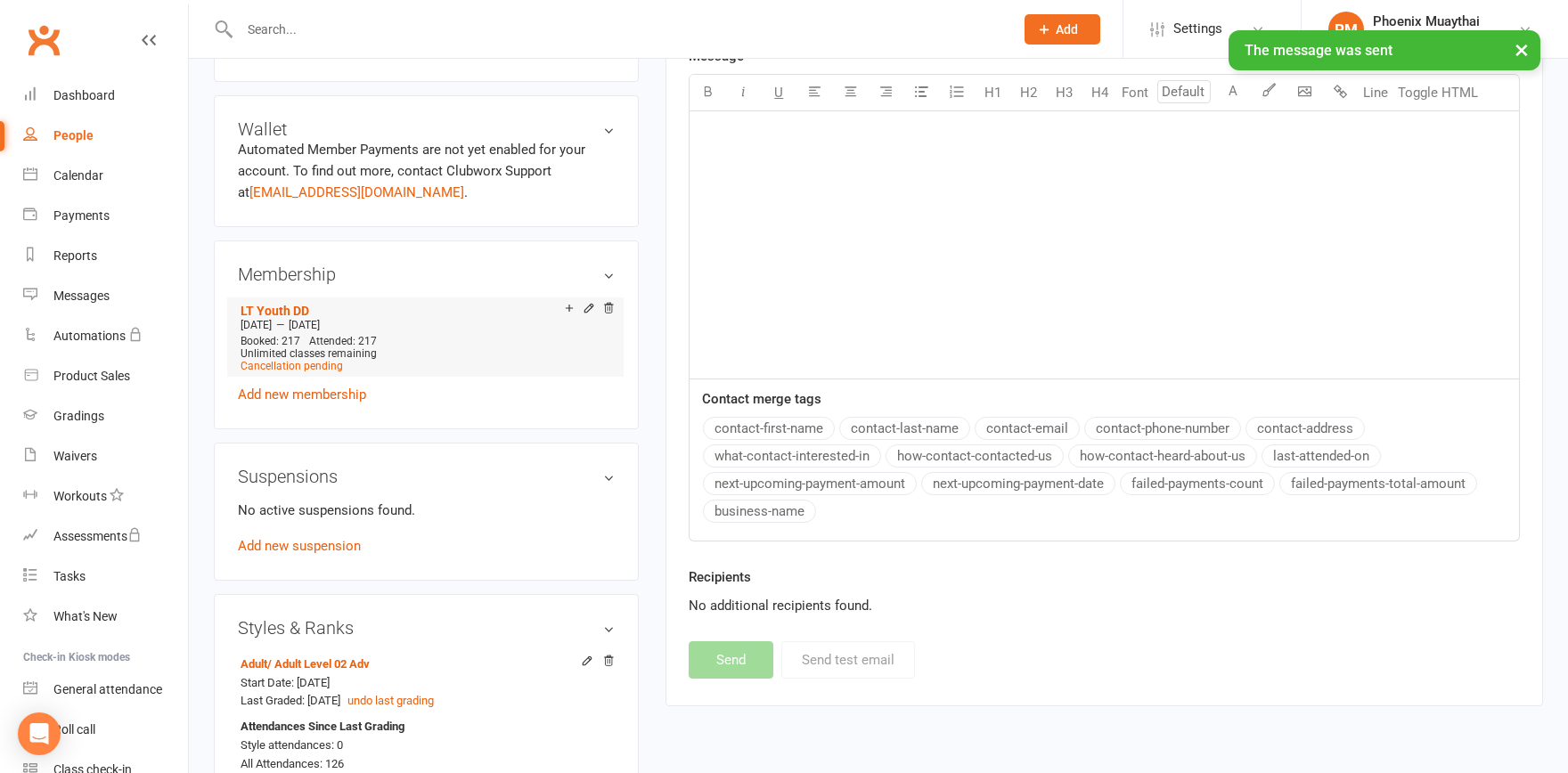
scroll to position [98, 0]
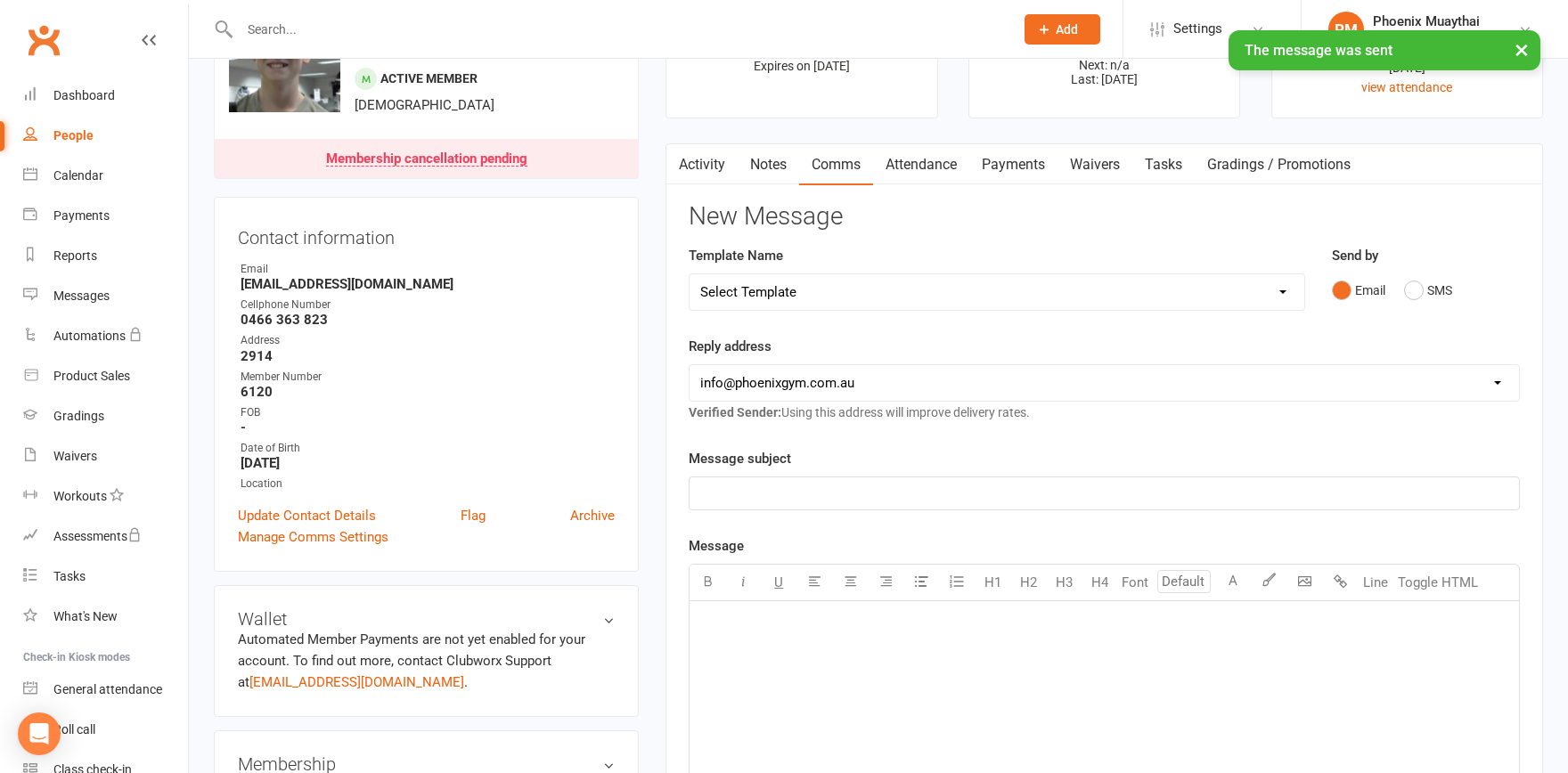
click at [703, 154] on link "Activity" at bounding box center [702, 164] width 71 height 41
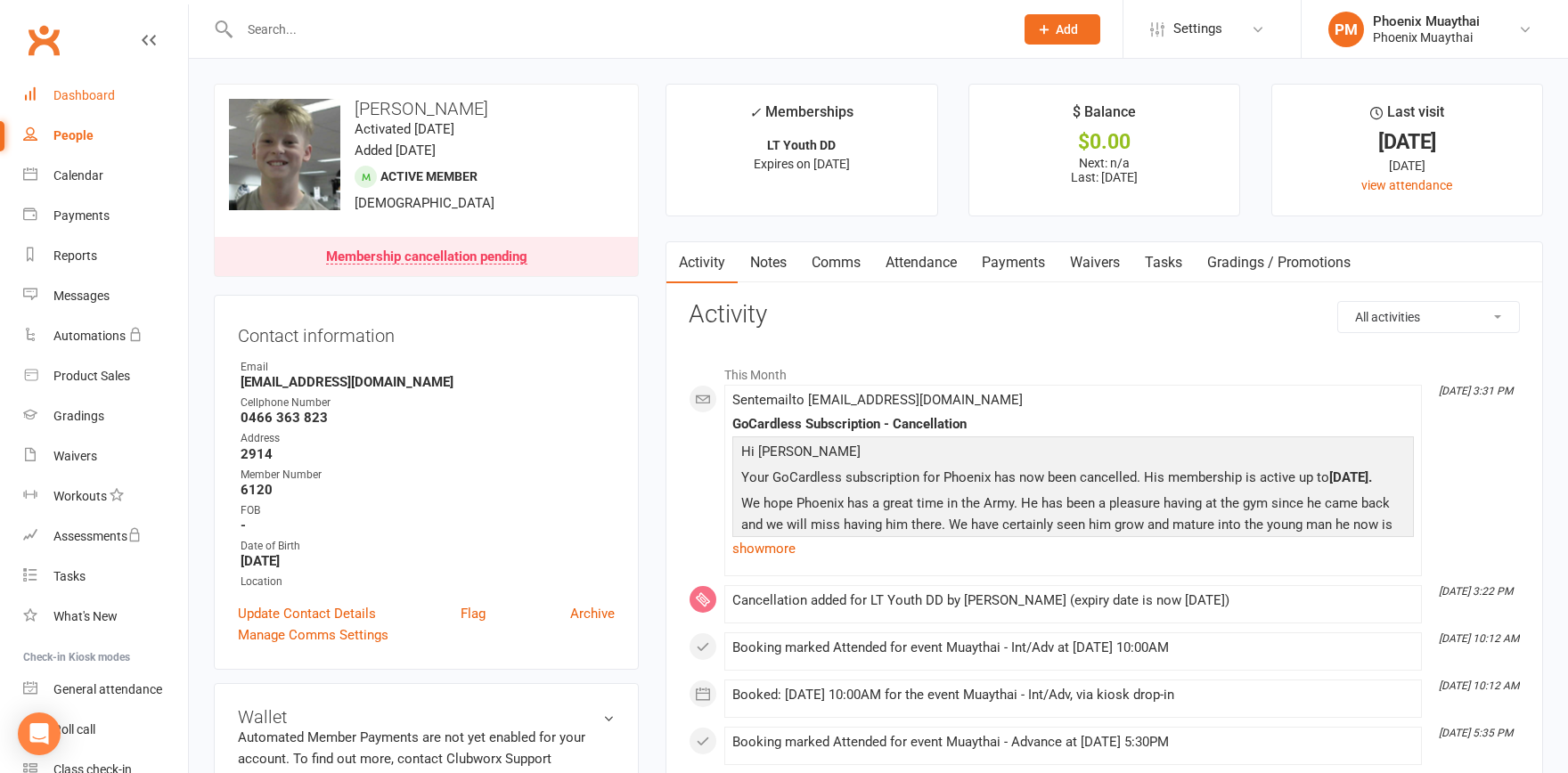
click at [82, 92] on div "Dashboard" at bounding box center [84, 95] width 62 height 15
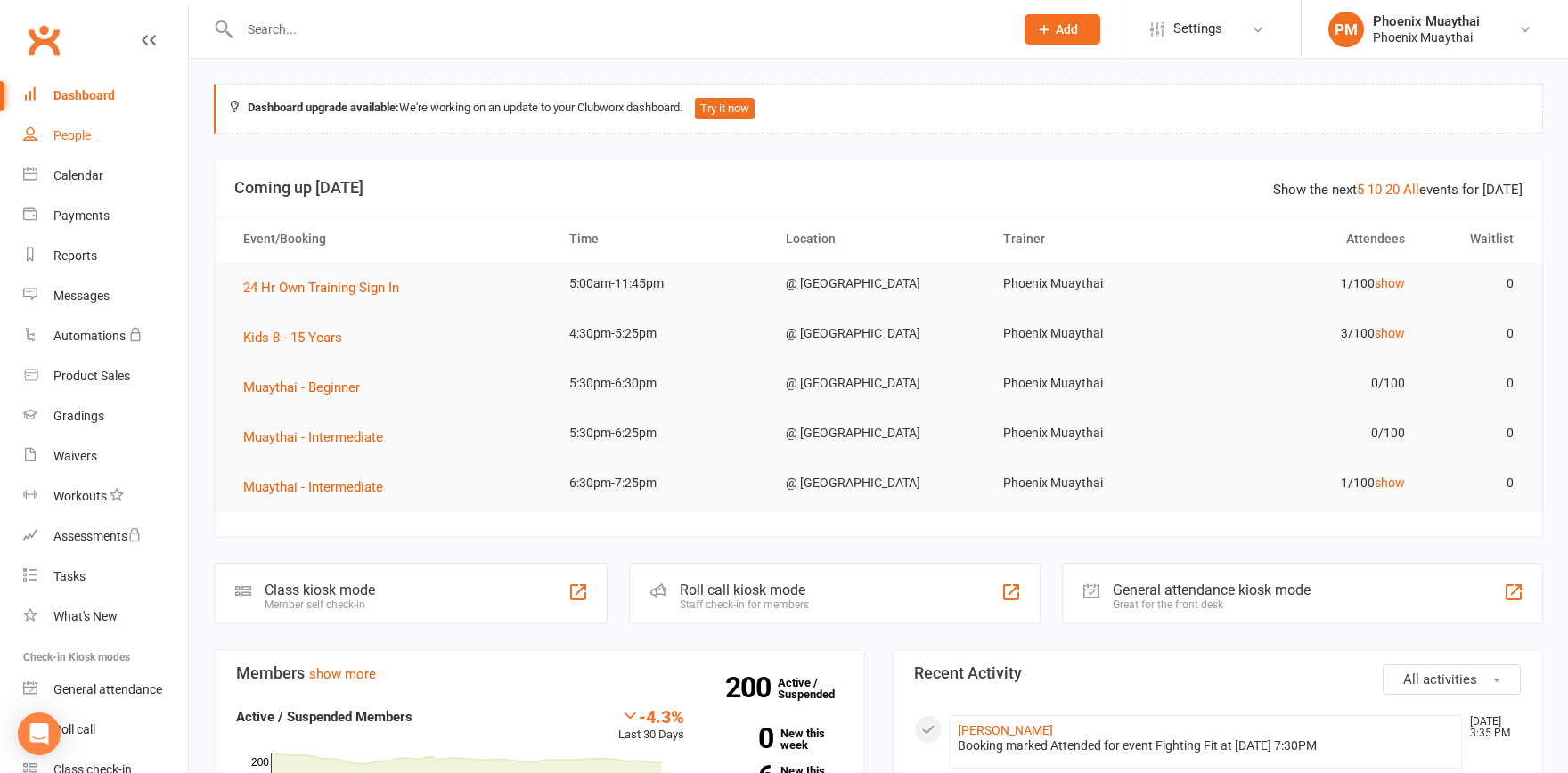
click at [66, 134] on div "People" at bounding box center [72, 135] width 37 height 15
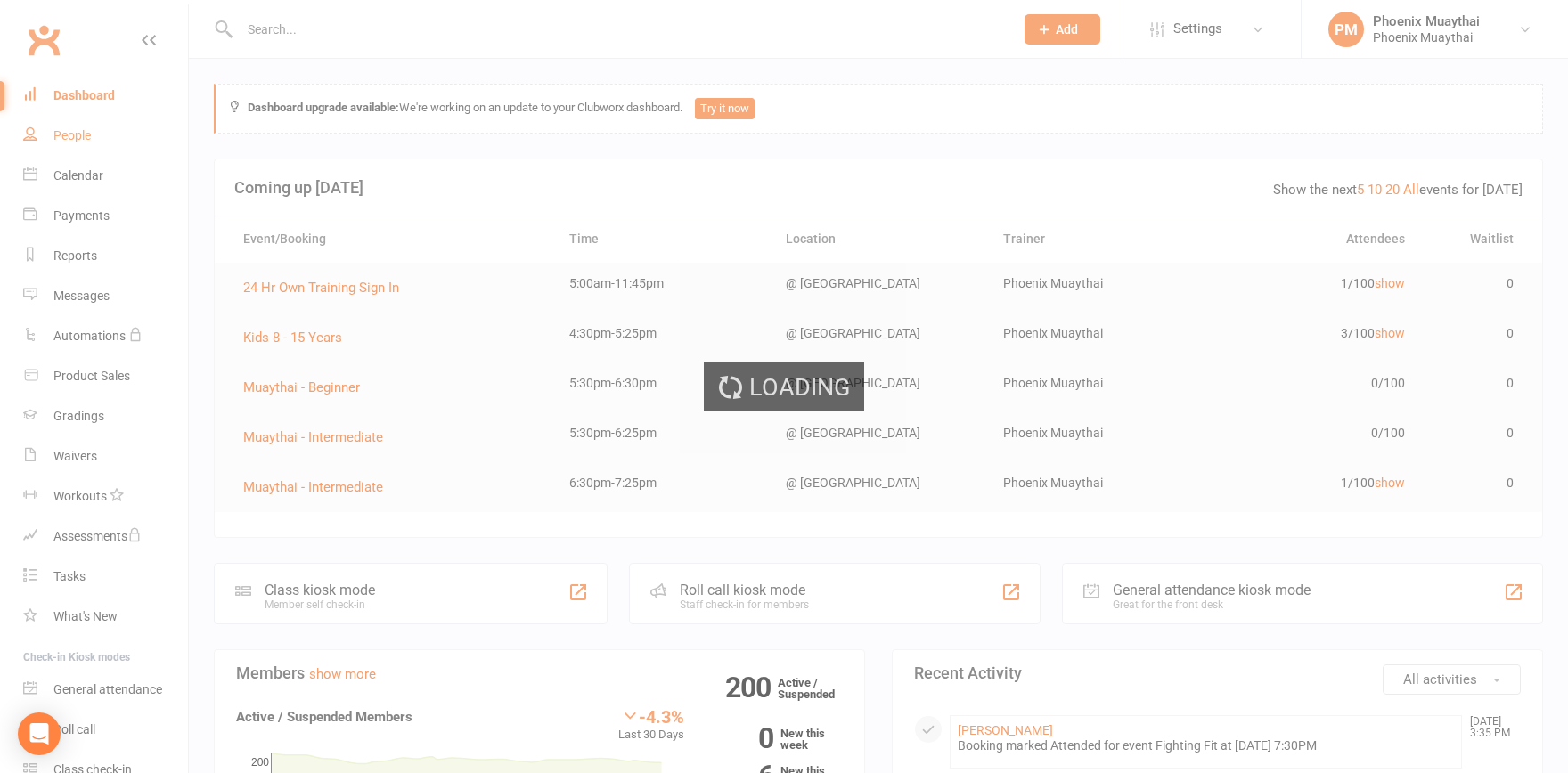
select select "100"
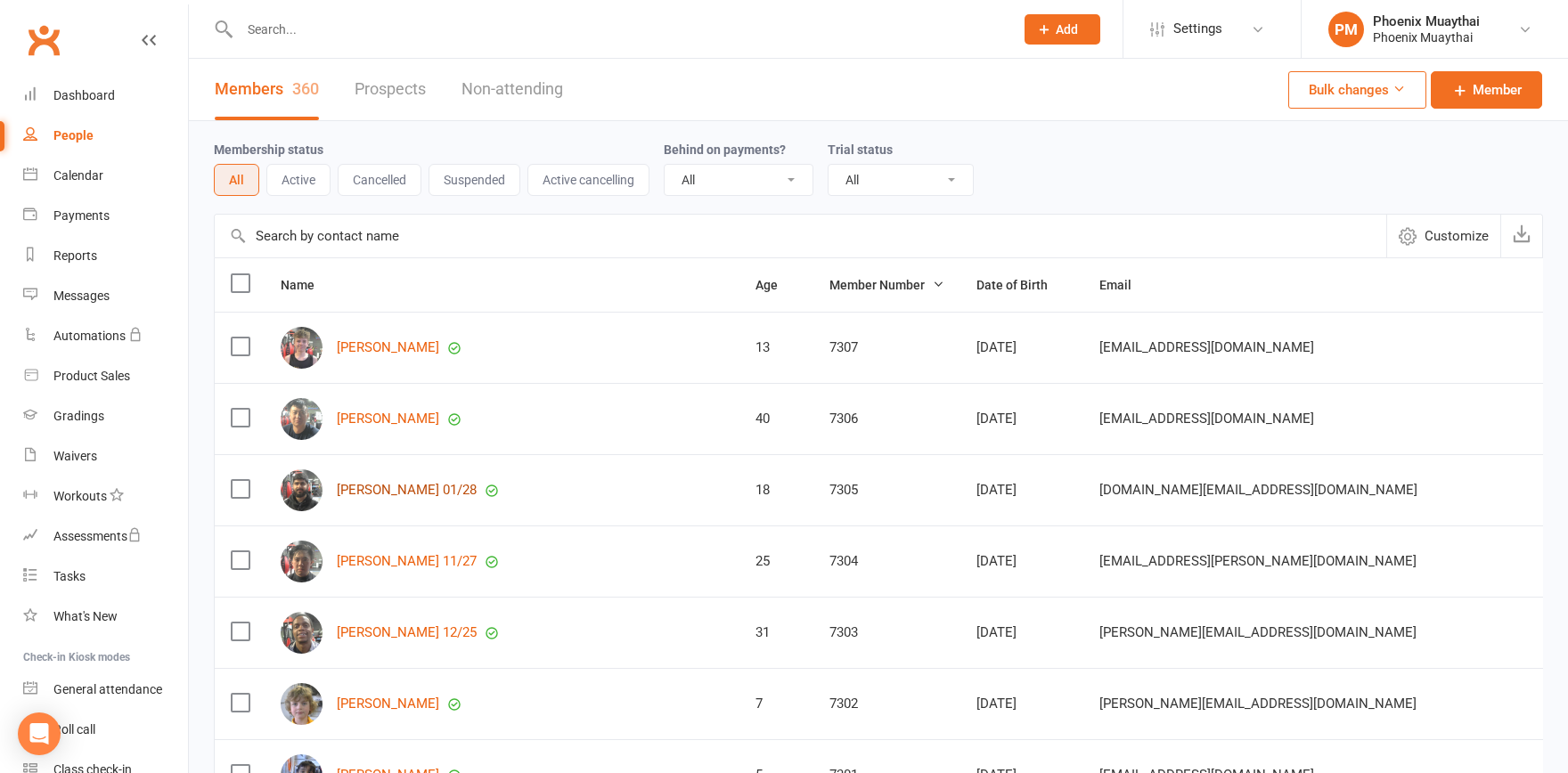
click at [380, 485] on link "[PERSON_NAME] 01/28" at bounding box center [406, 489] width 140 height 15
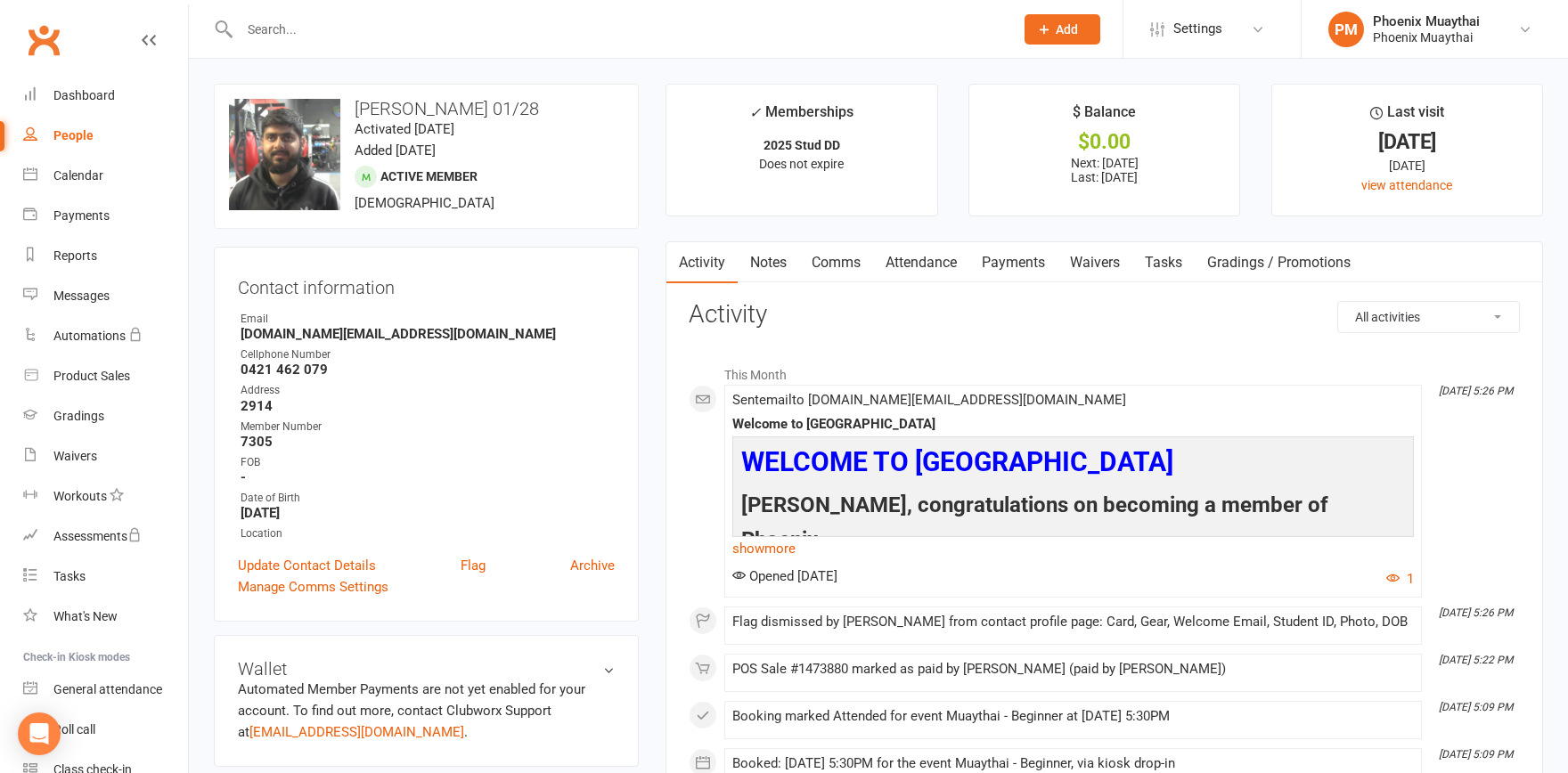
click at [69, 134] on div "People" at bounding box center [73, 135] width 40 height 15
select select "100"
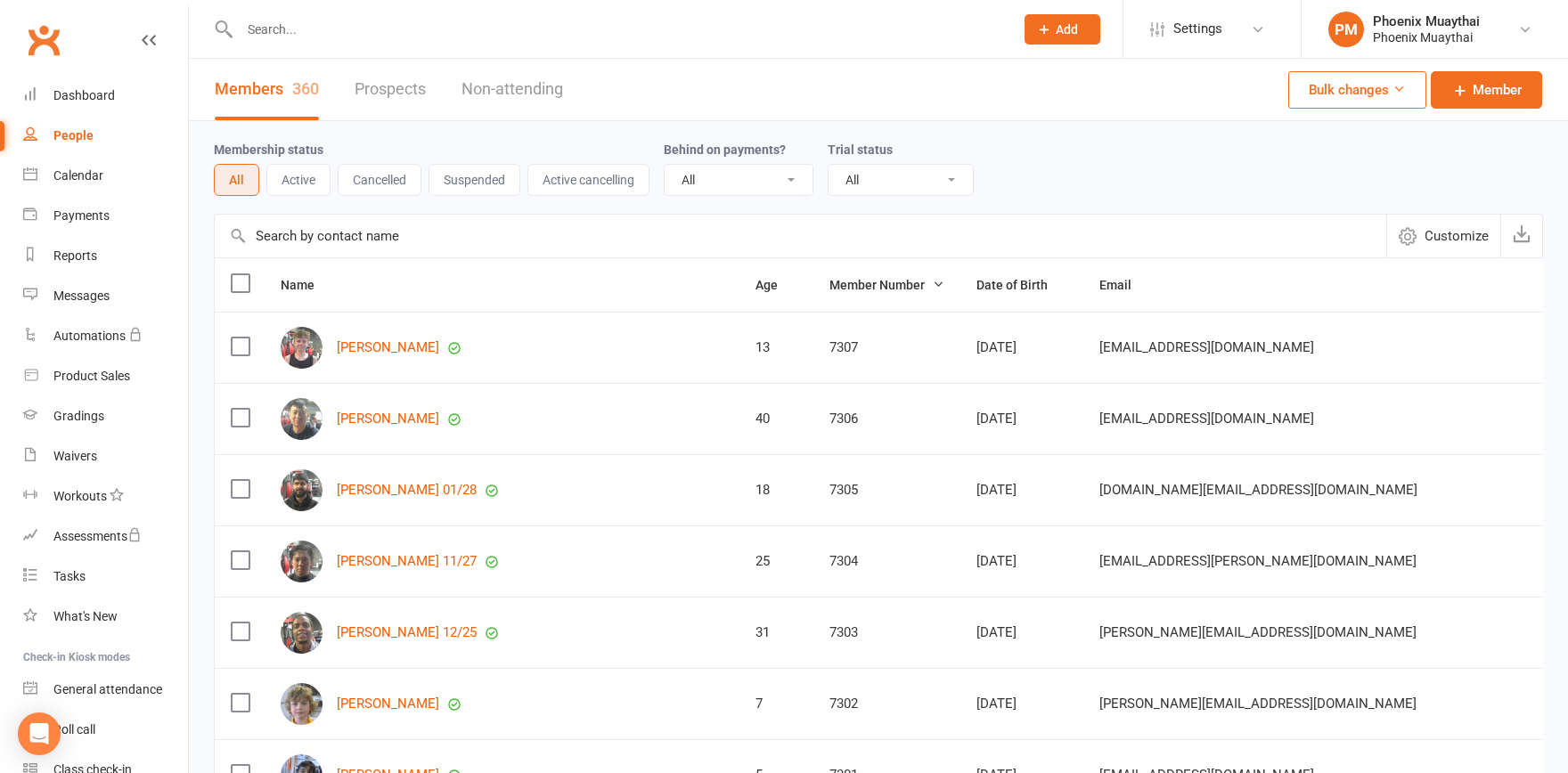
click at [291, 187] on button "Active" at bounding box center [299, 179] width 65 height 32
click at [482, 179] on button "Suspended" at bounding box center [475, 179] width 92 height 32
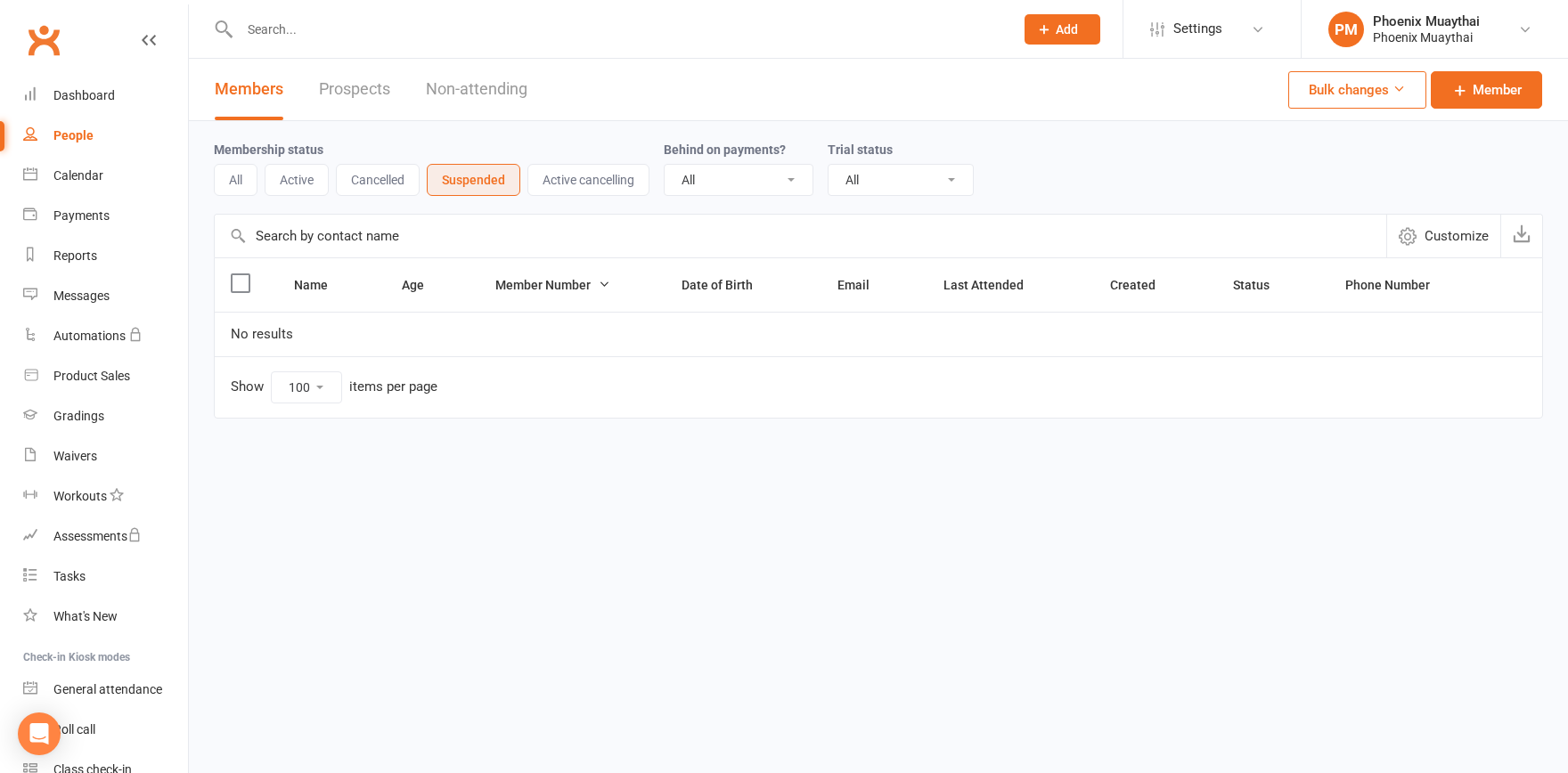
click at [372, 179] on button "Cancelled" at bounding box center [378, 179] width 84 height 32
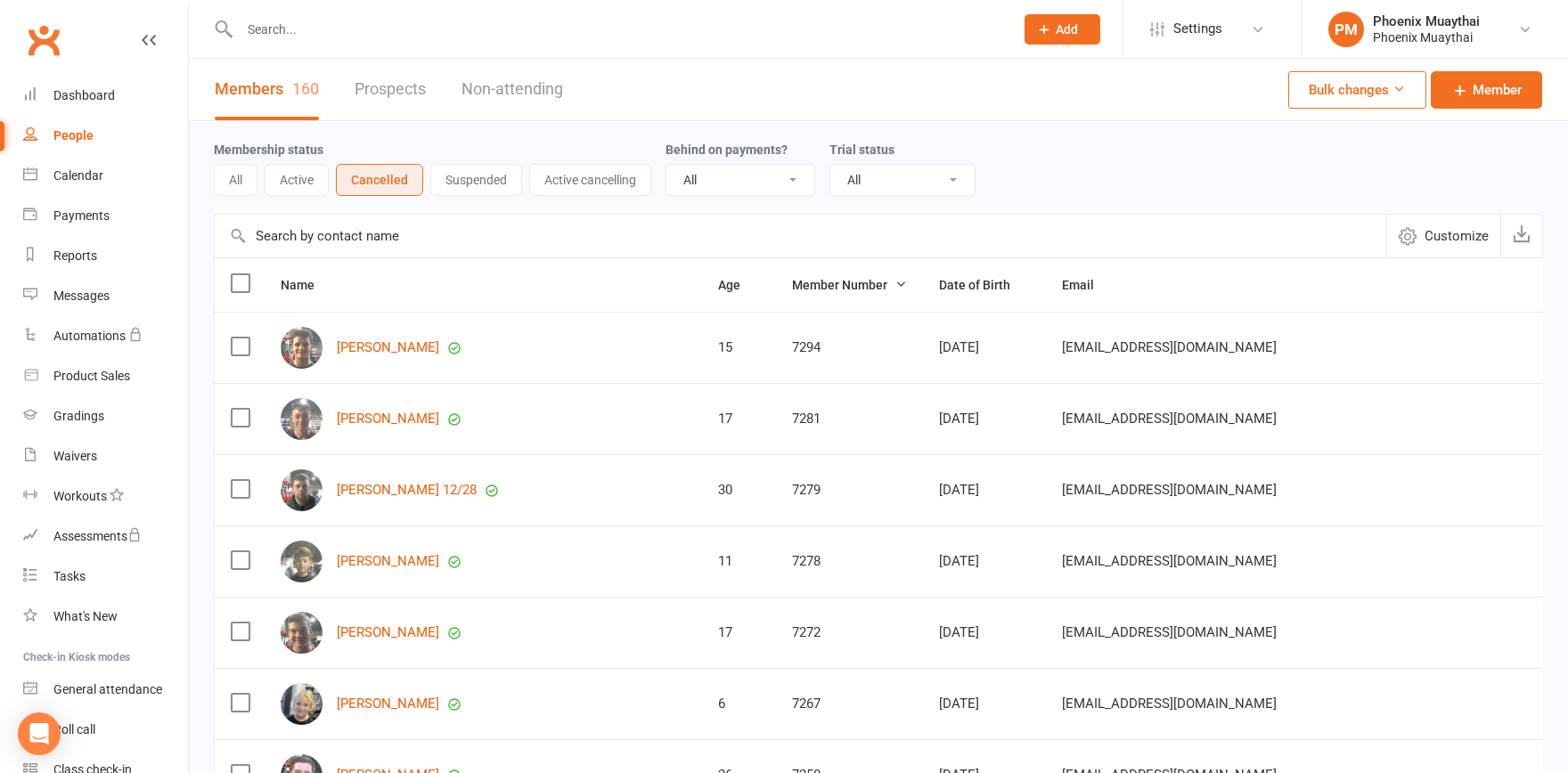
click at [222, 175] on button "All" at bounding box center [235, 179] width 44 height 32
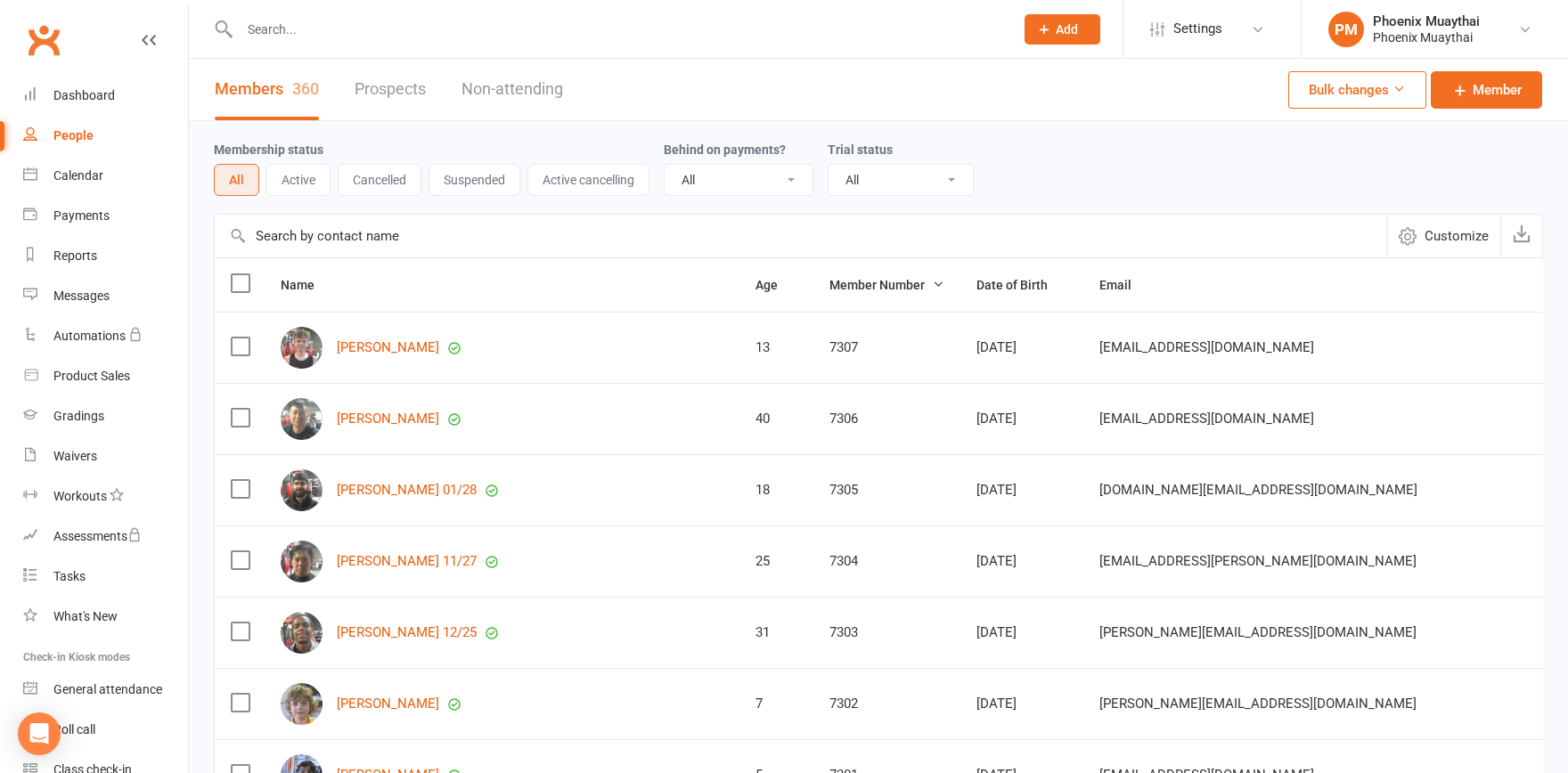
click at [293, 180] on button "Active" at bounding box center [299, 179] width 65 height 32
